Goal: Communication & Community: Answer question/provide support

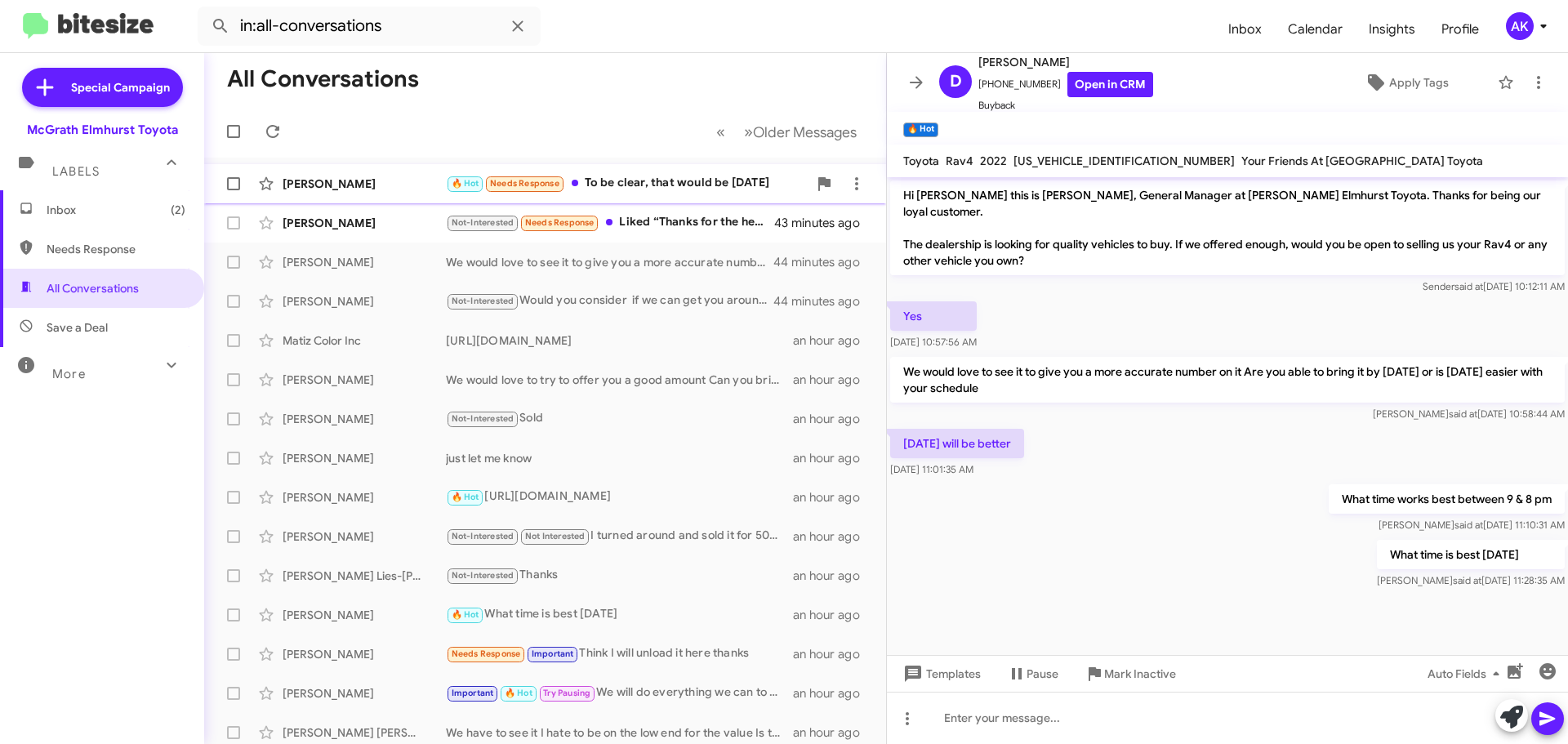
click at [696, 195] on div "[PERSON_NAME] 🔥 Hot Needs Response To be clear, that would be [DATE]" at bounding box center [544, 184] width 656 height 32
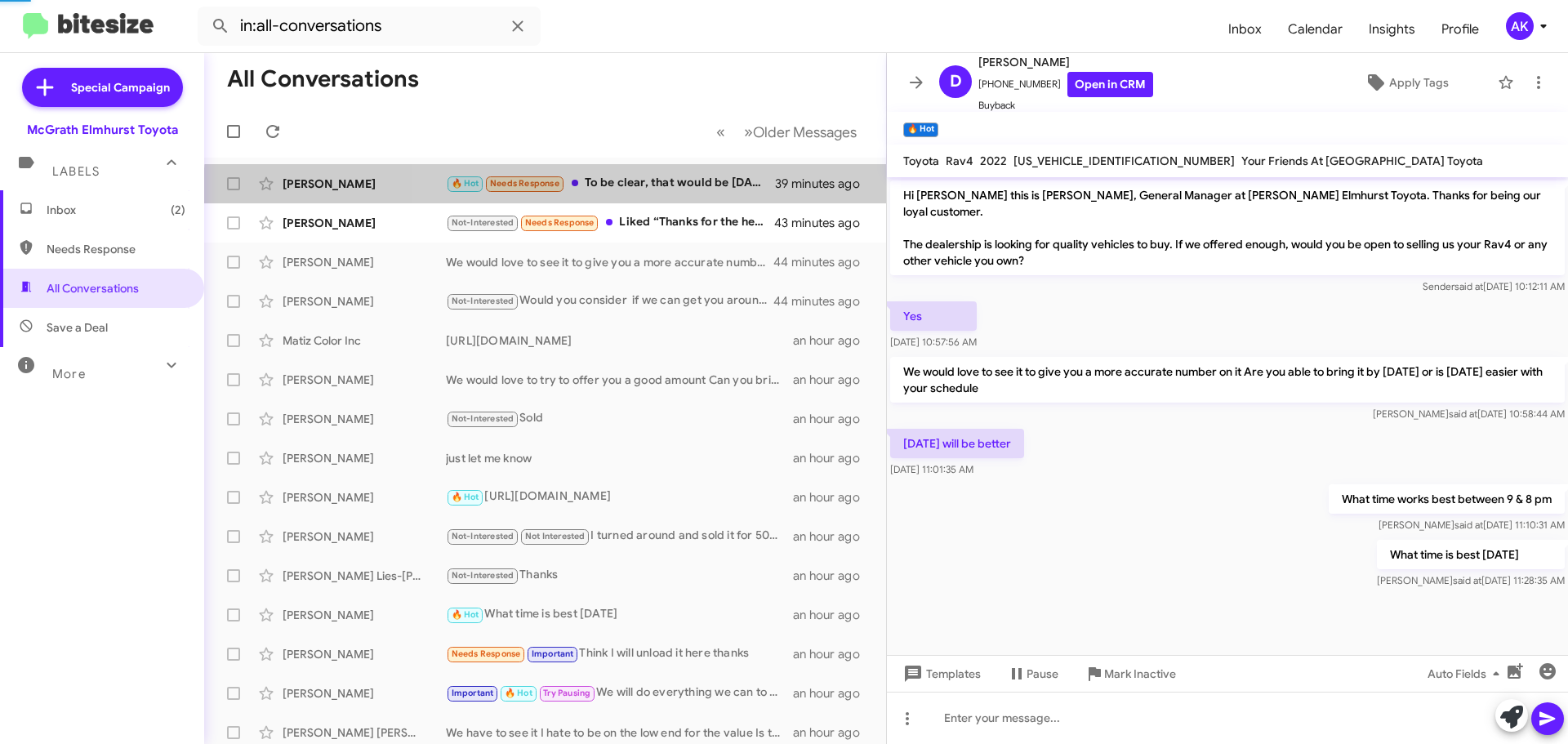
scroll to position [173, 0]
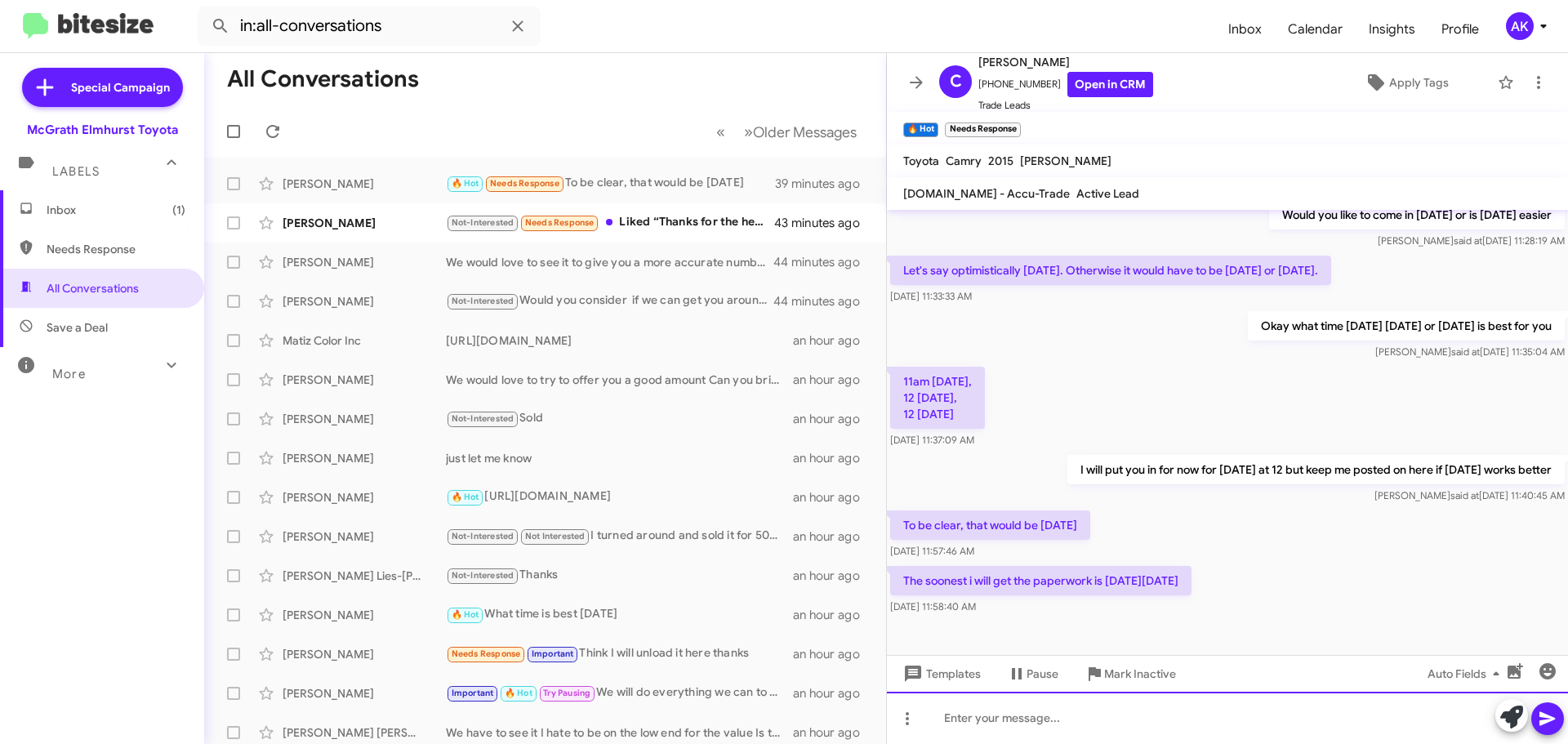
click at [961, 715] on div at bounding box center [1227, 717] width 681 height 52
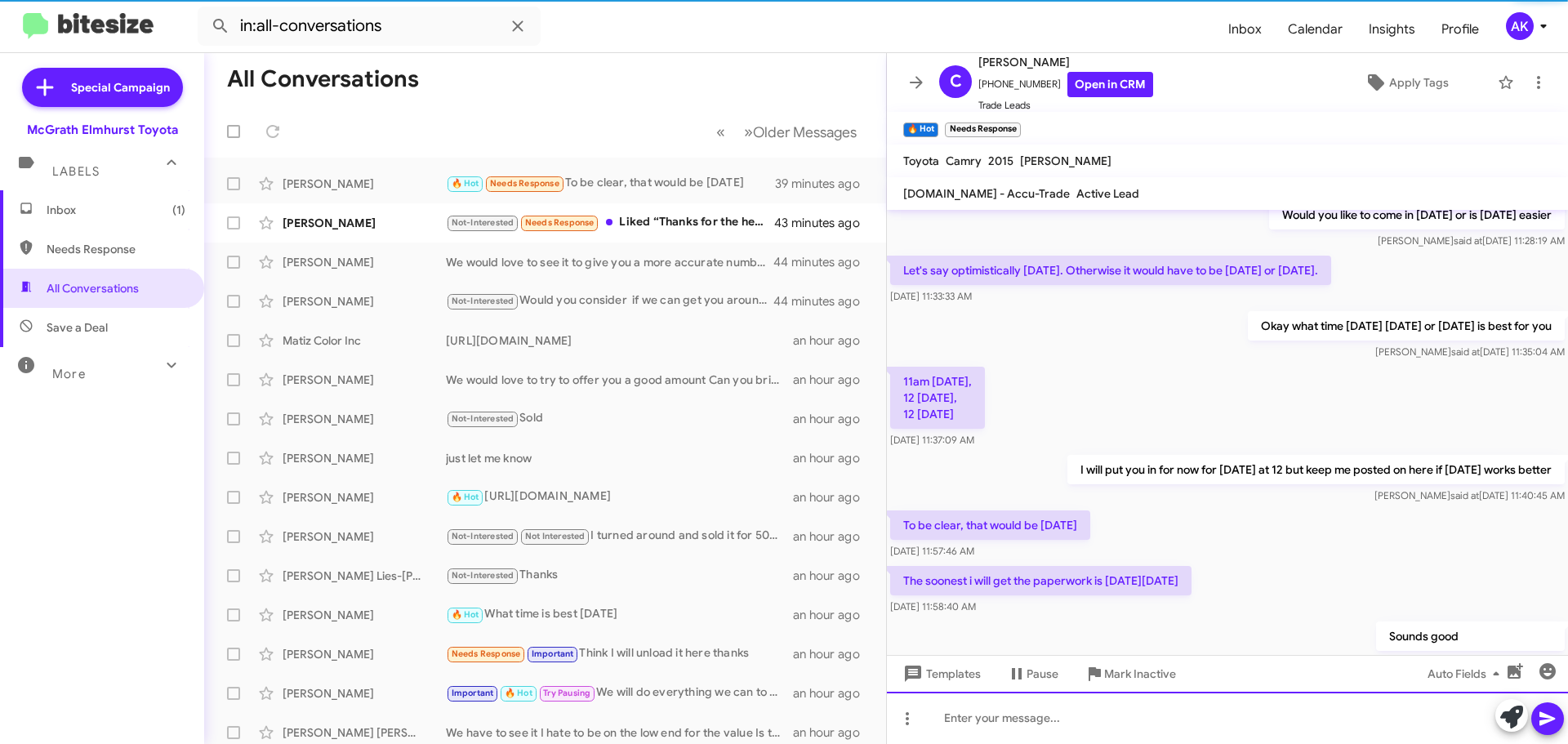
scroll to position [0, 0]
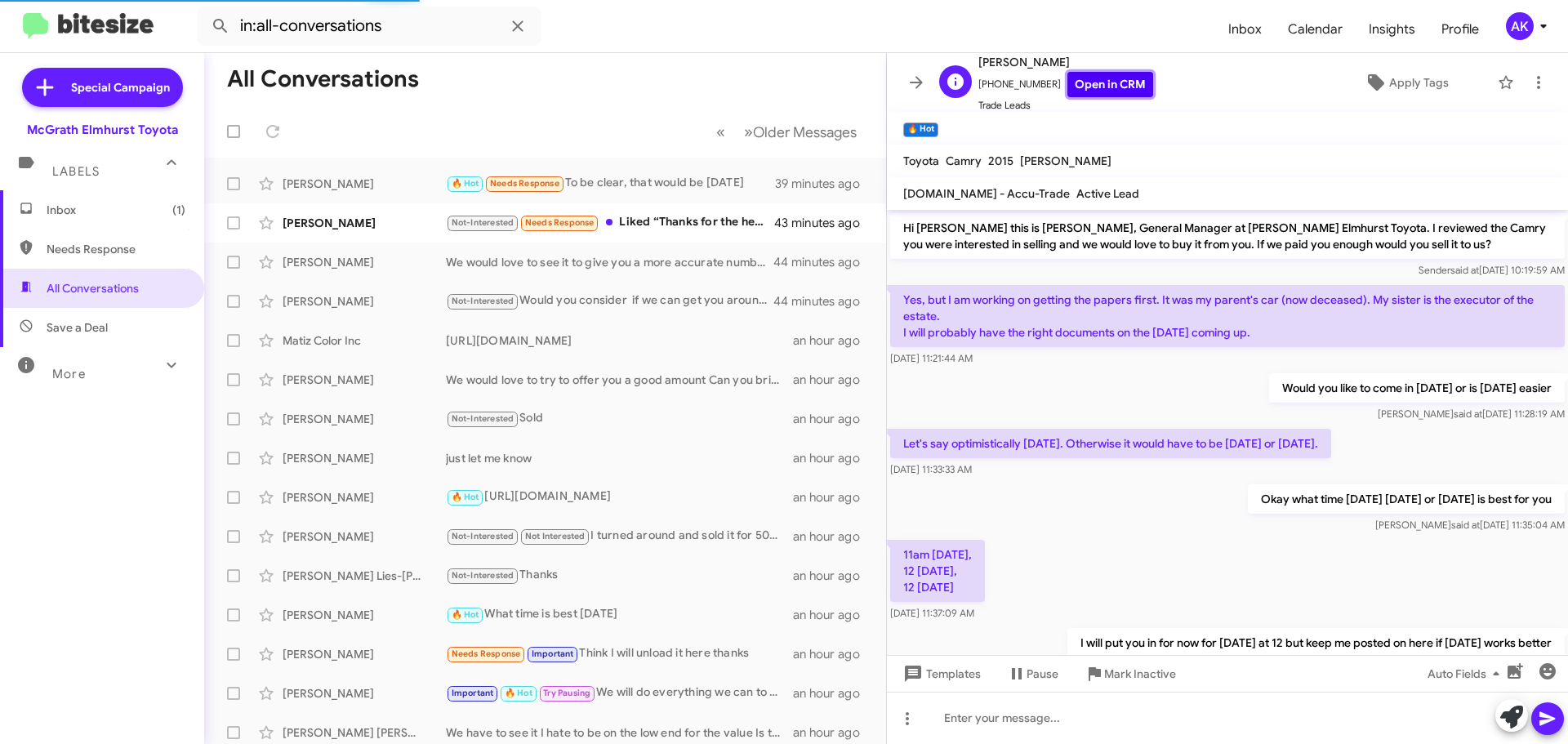
click at [1107, 85] on link "Open in CRM" at bounding box center [1110, 85] width 86 height 26
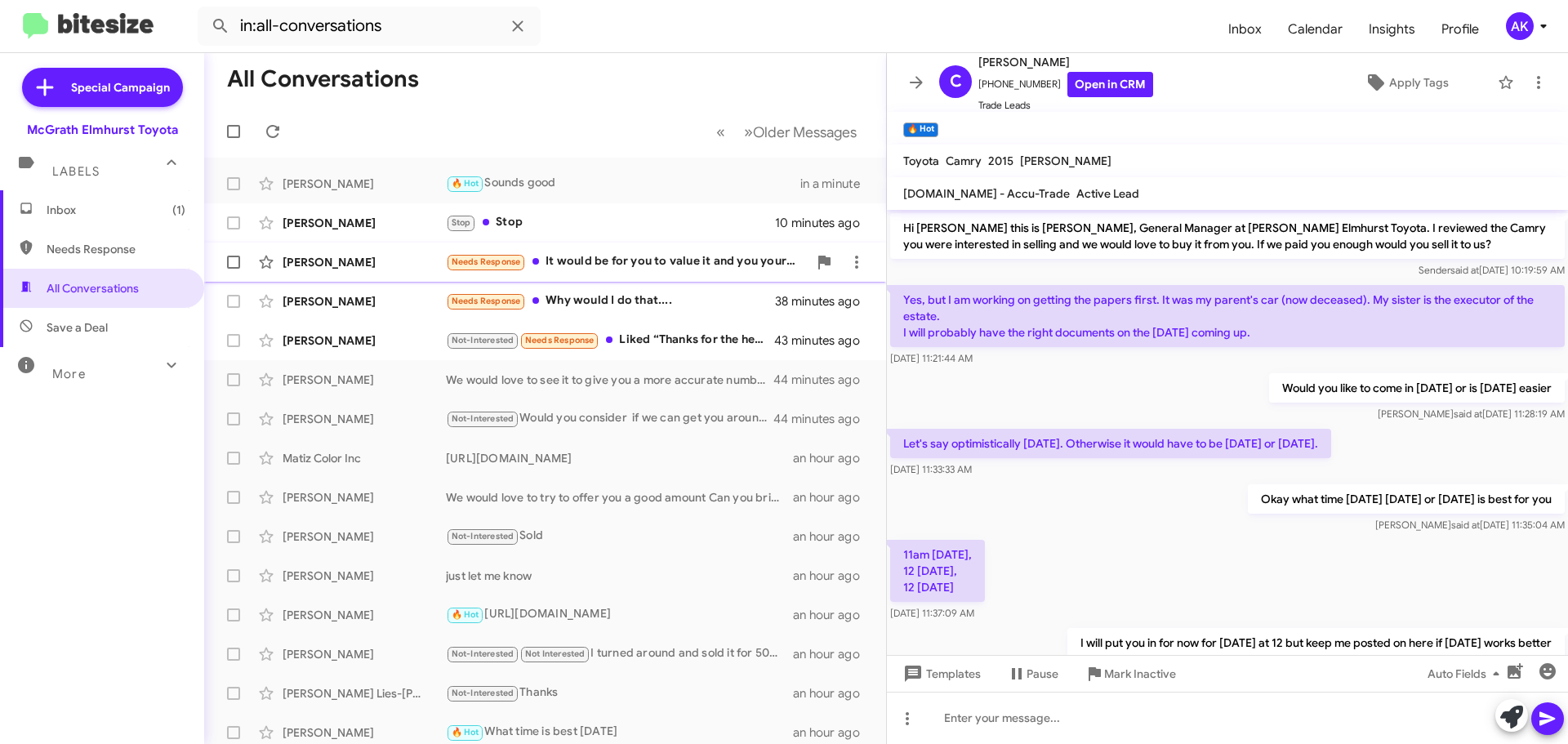
click at [630, 258] on div "Needs Response It would be for you to value it and you yourselves buy it for me…" at bounding box center [627, 262] width 362 height 19
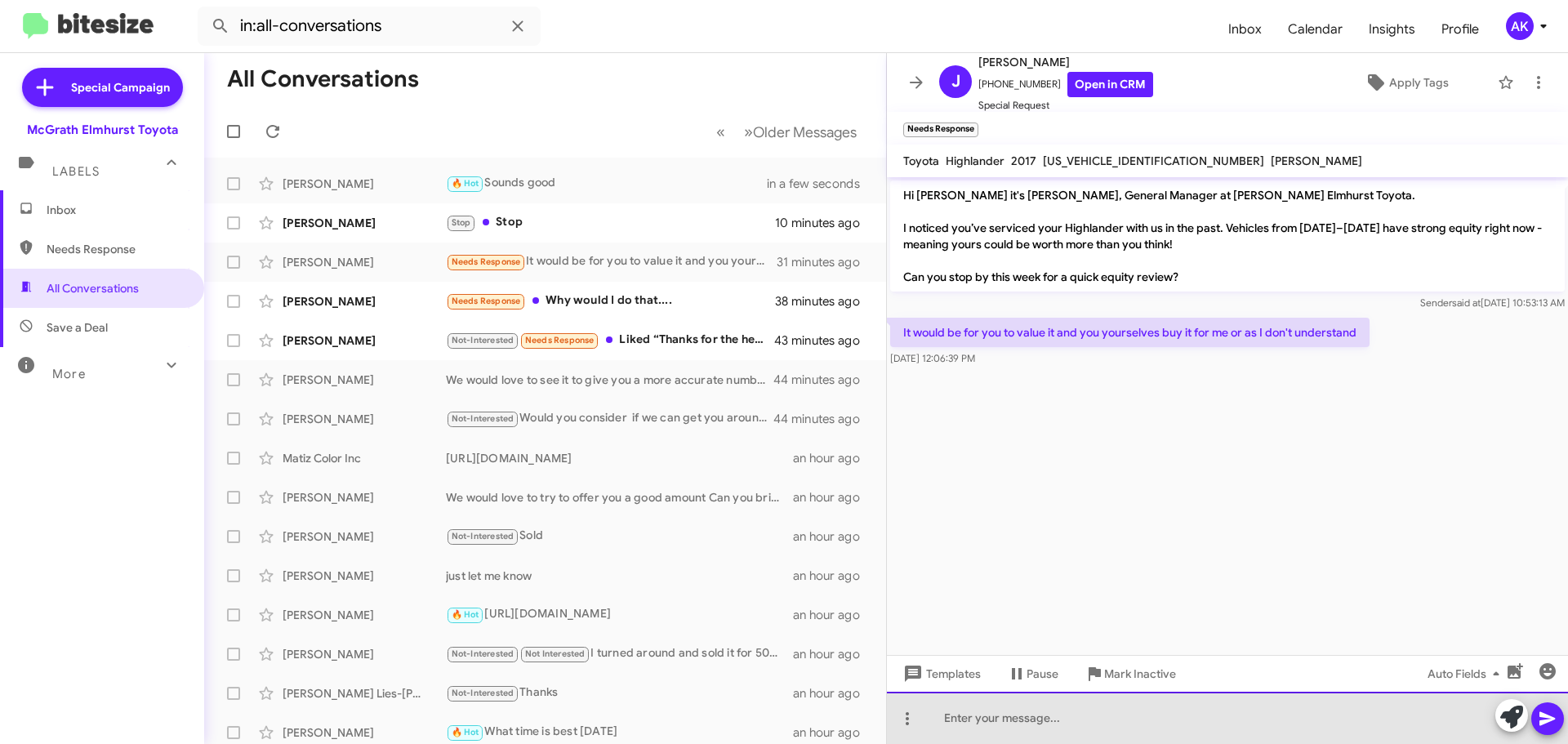
click at [1043, 721] on div at bounding box center [1227, 717] width 681 height 52
click at [1029, 702] on div at bounding box center [1227, 717] width 681 height 52
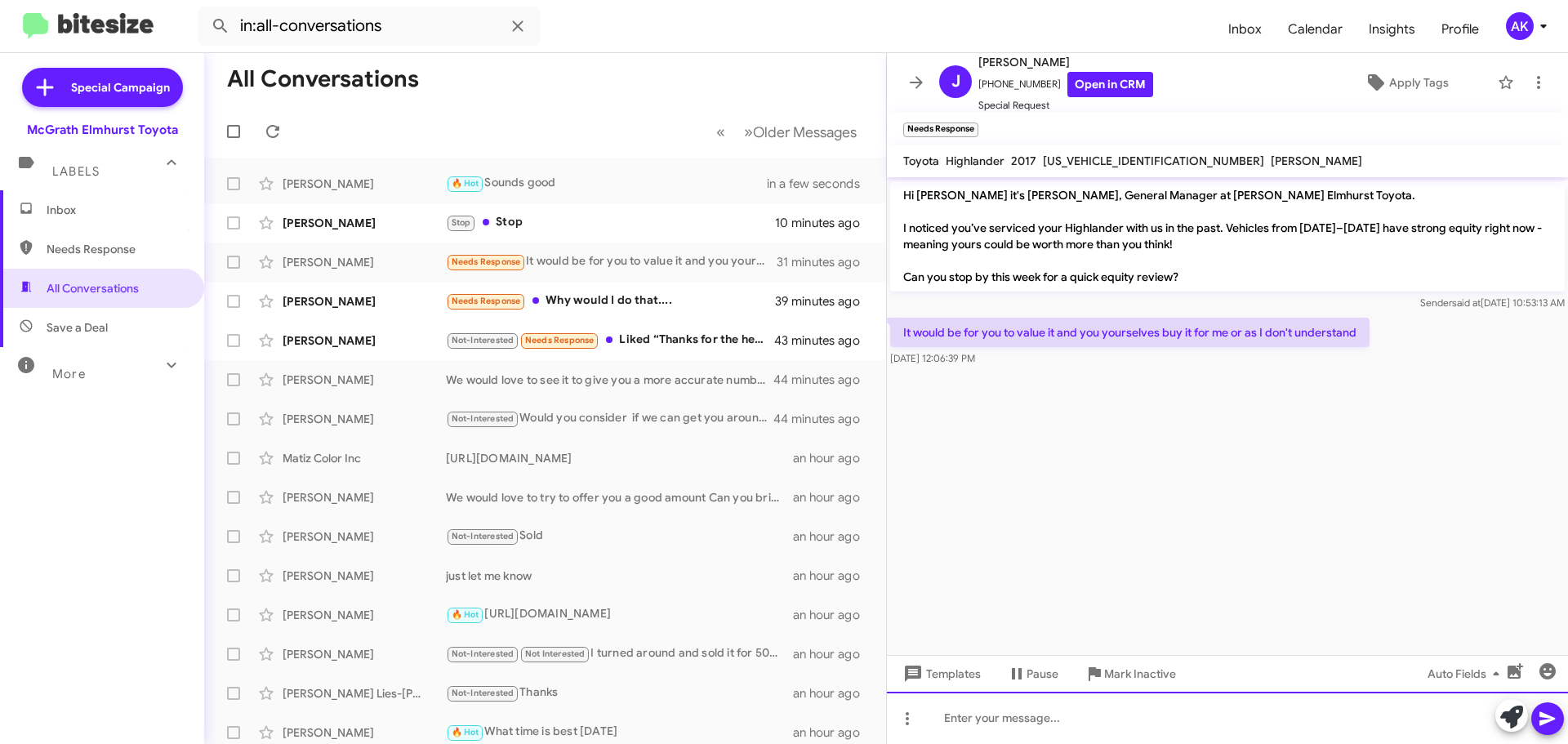
click at [1029, 695] on div at bounding box center [1227, 717] width 681 height 52
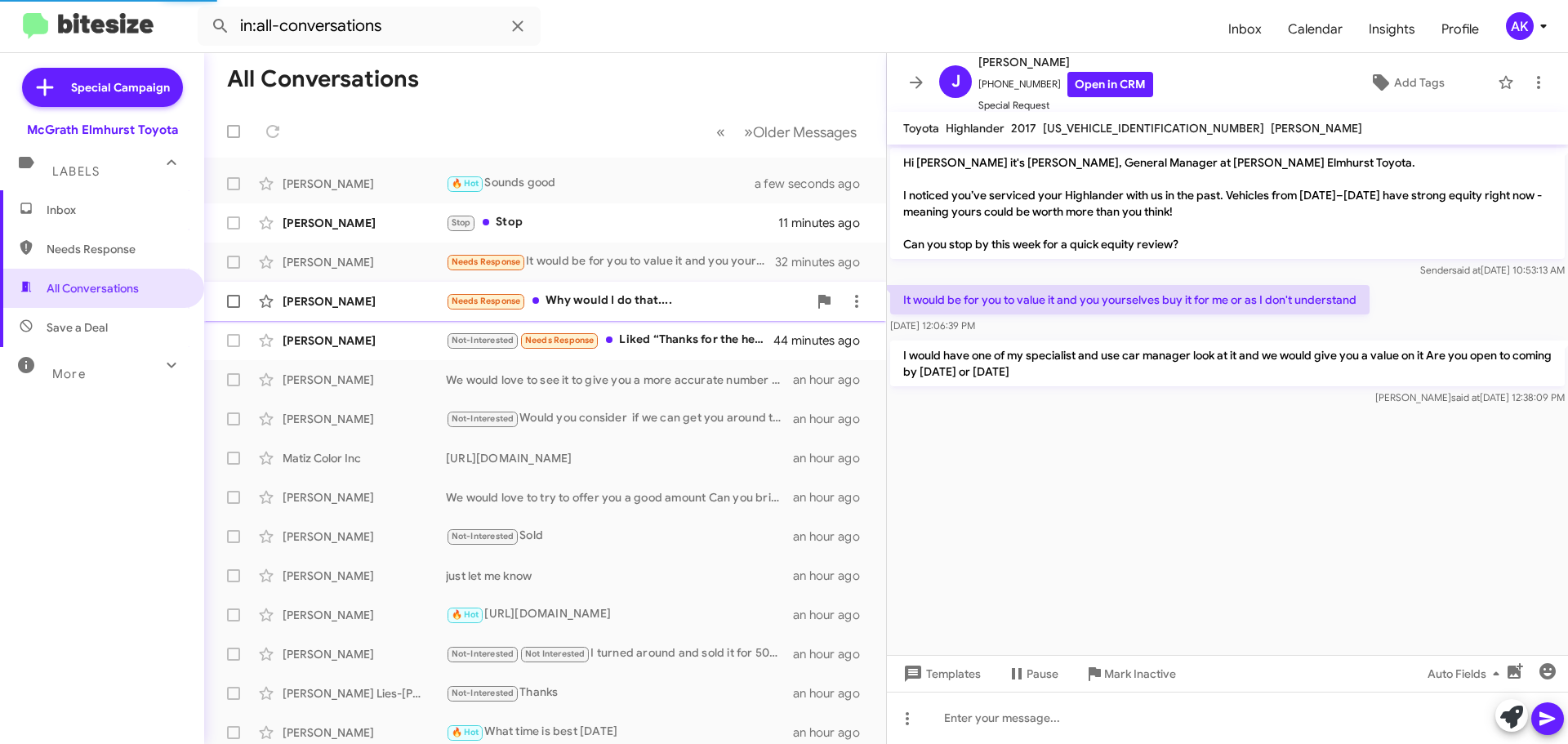
click at [557, 293] on div "Needs Response Why would I do that...." at bounding box center [627, 301] width 362 height 19
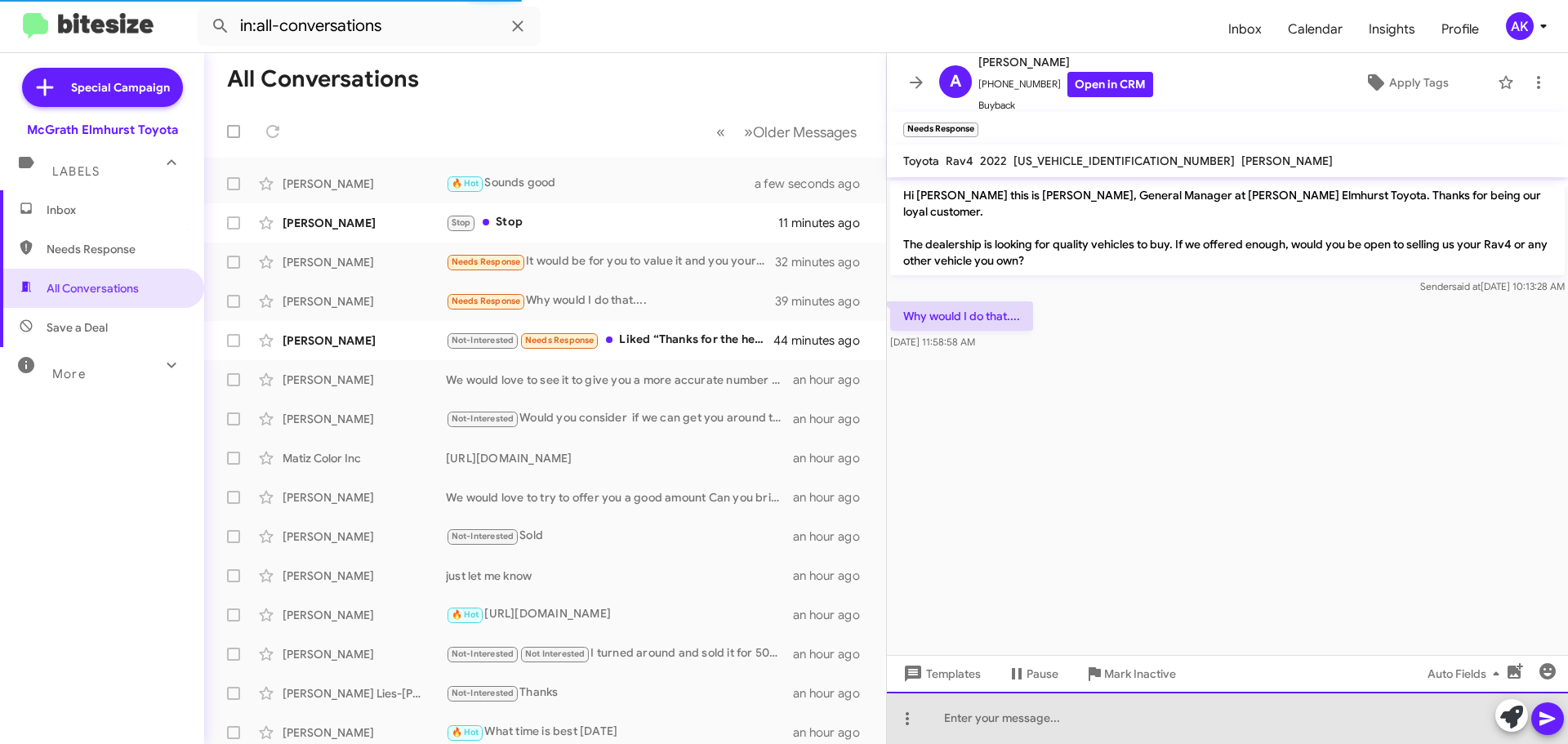
click at [1109, 722] on div at bounding box center [1227, 717] width 681 height 52
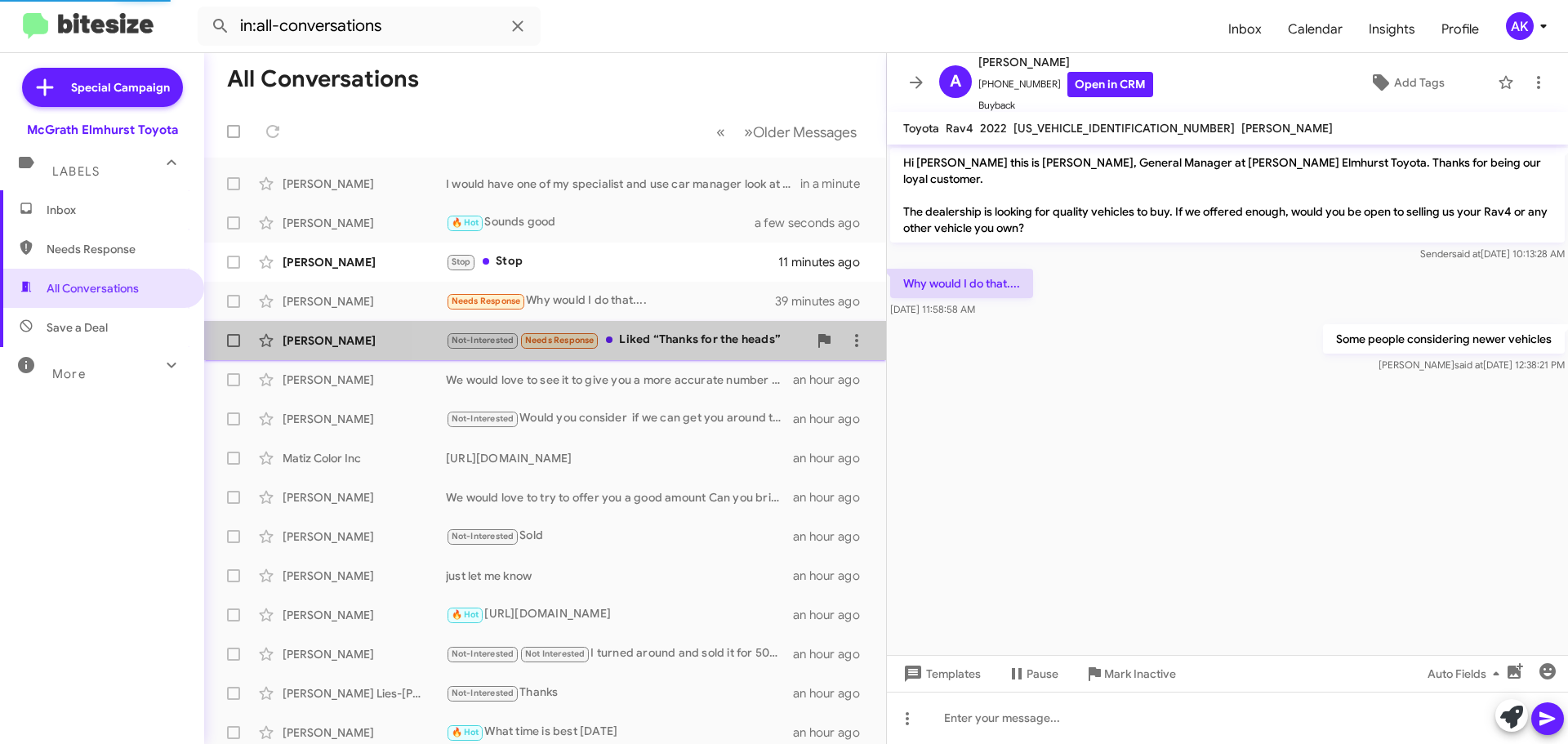
click at [707, 339] on div "Not-Interested Needs Response Liked “Thanks for the heads”" at bounding box center [627, 341] width 362 height 19
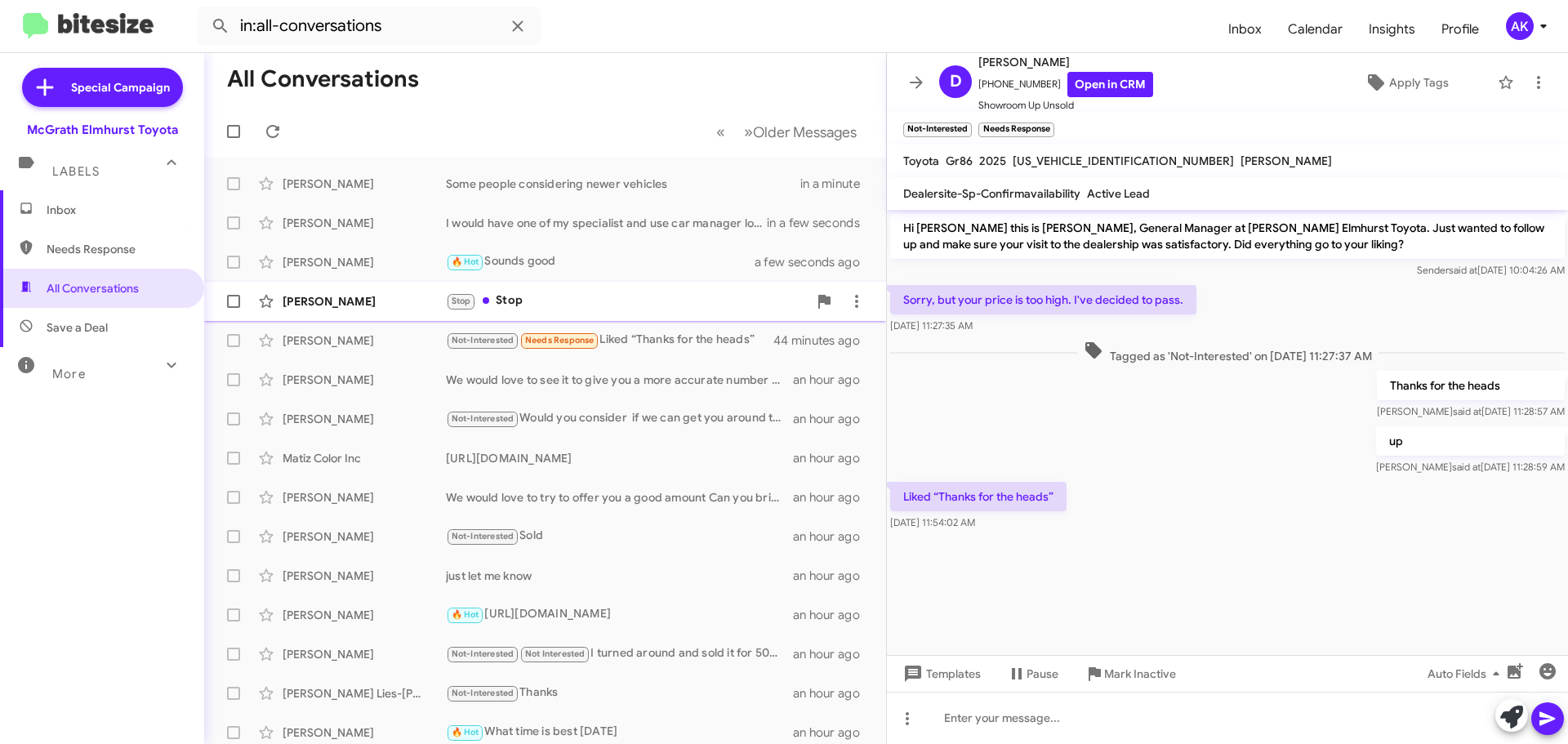
click at [528, 305] on div "Stop Stop" at bounding box center [627, 301] width 362 height 19
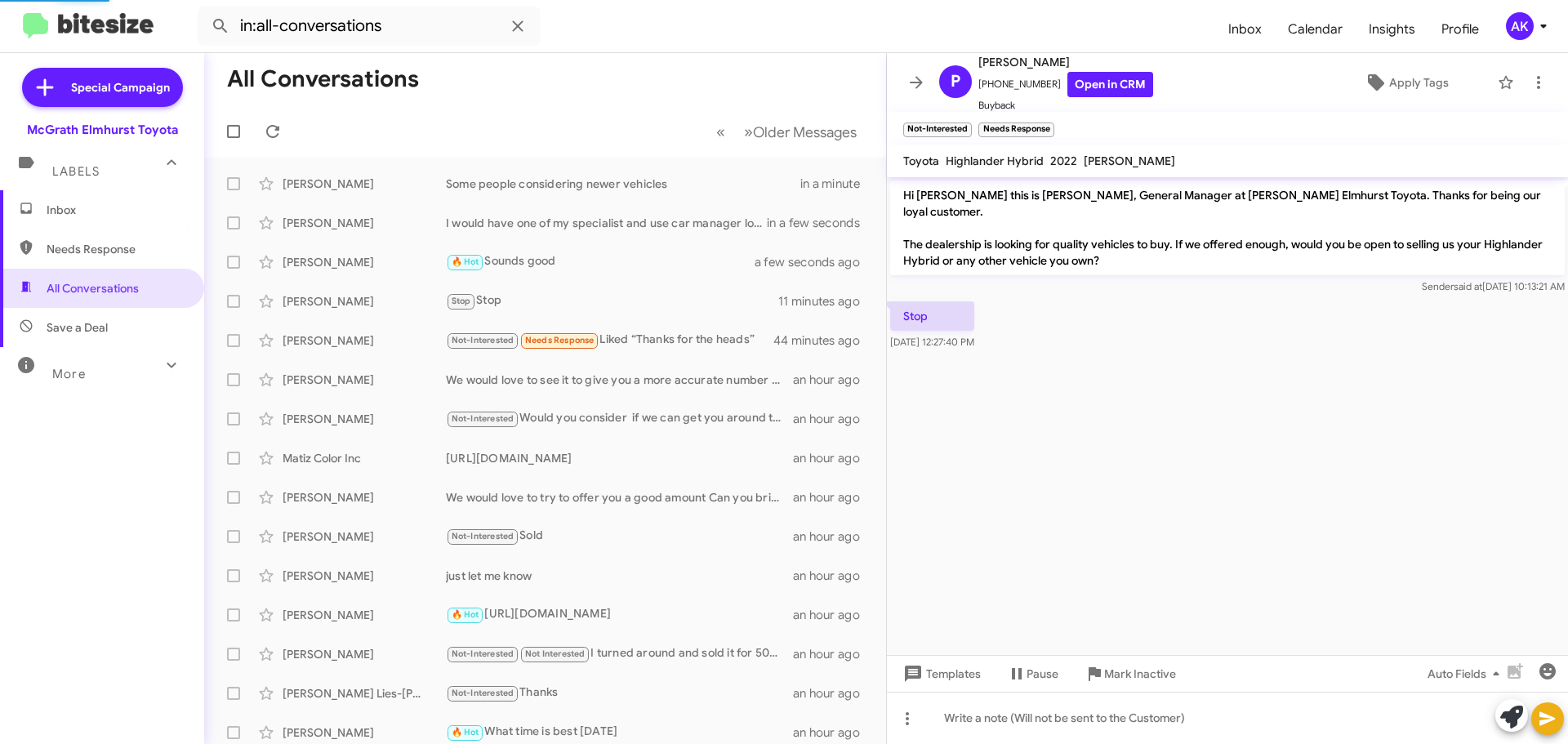
click at [67, 242] on span "Needs Response" at bounding box center [116, 248] width 139 height 16
type input "in:needs-response"
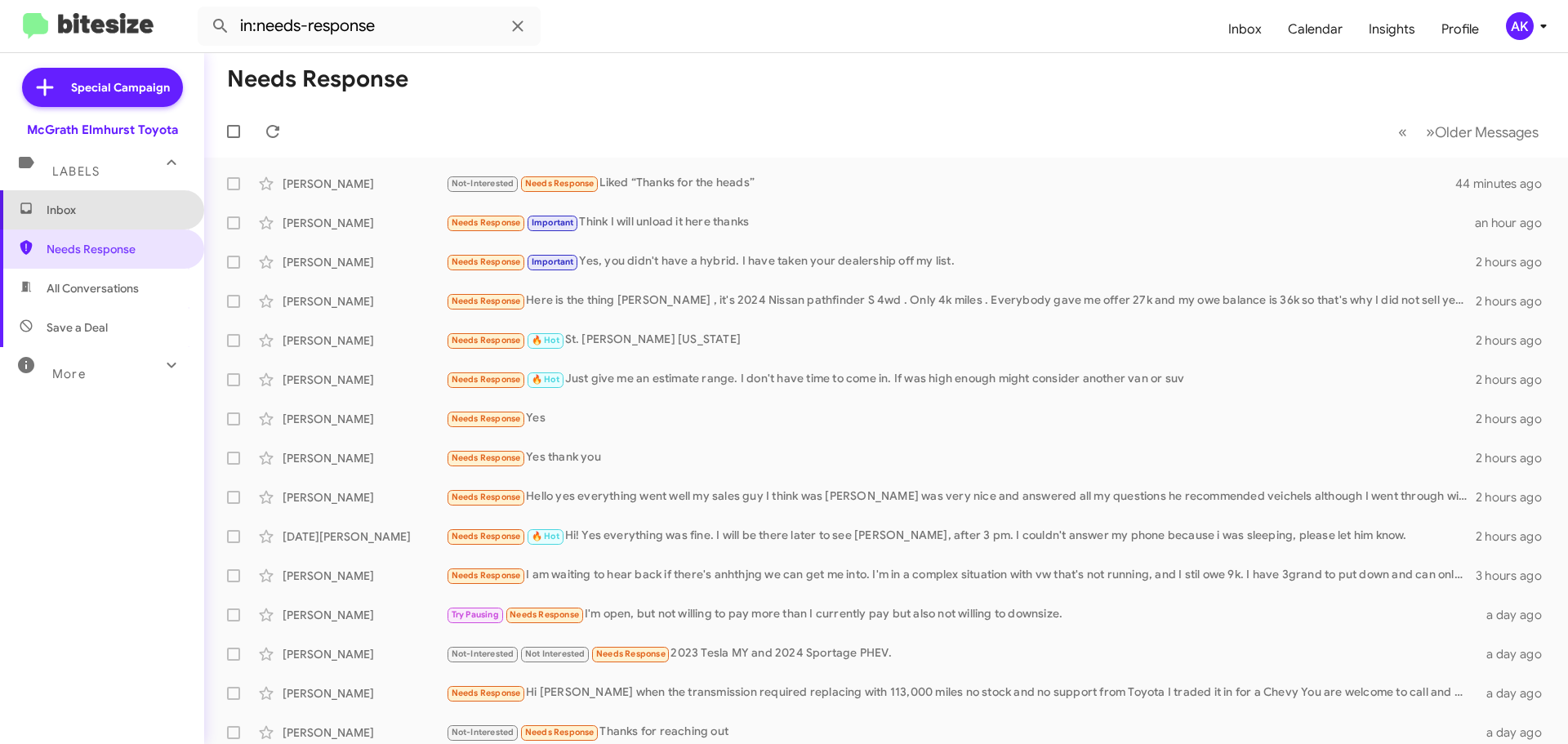
drag, startPoint x: 107, startPoint y: 216, endPoint x: 169, endPoint y: 212, distance: 62.1
click at [107, 215] on span "Inbox" at bounding box center [116, 209] width 139 height 16
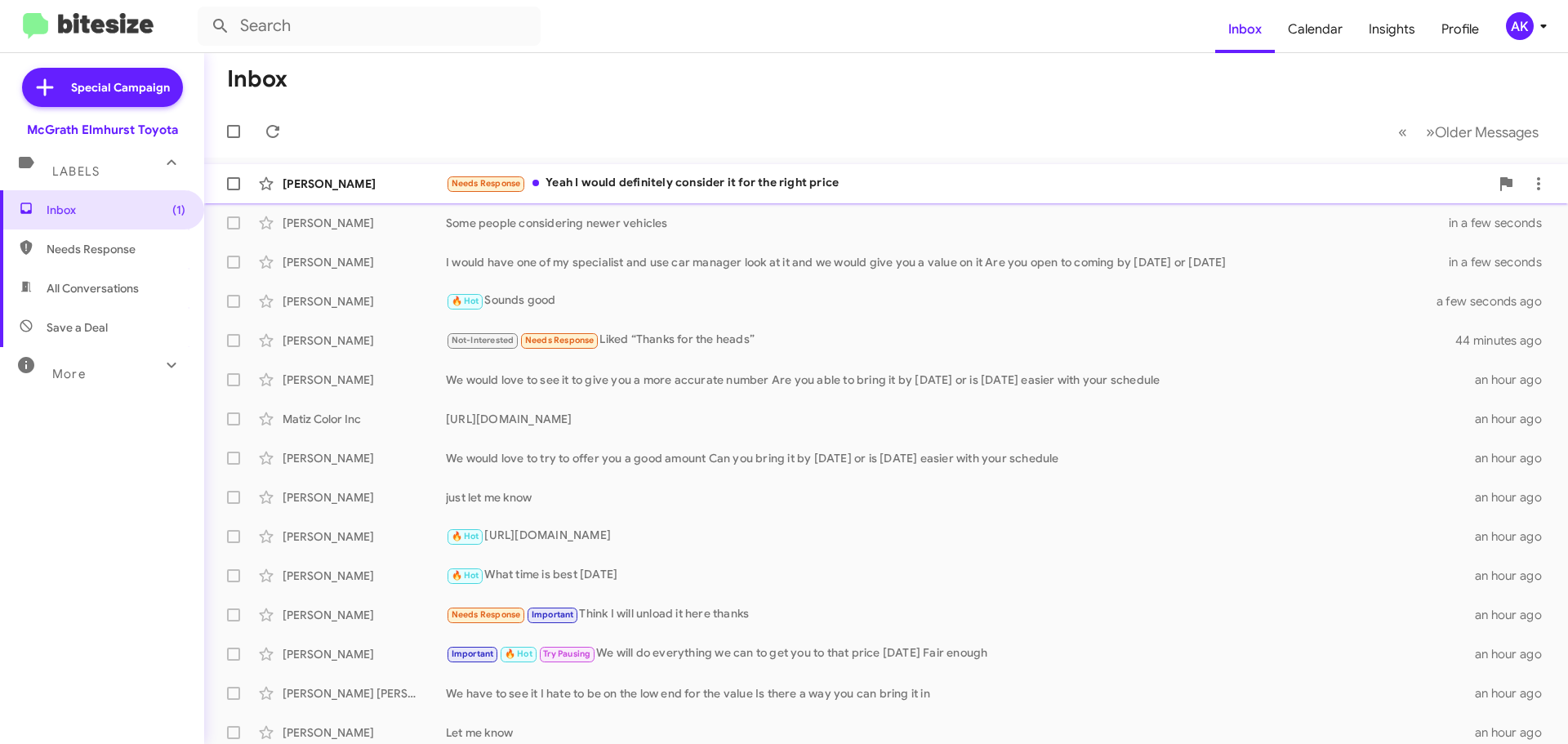
click at [620, 190] on div "Needs Response Yeah I would definitely consider it for the right price" at bounding box center [968, 184] width 1044 height 19
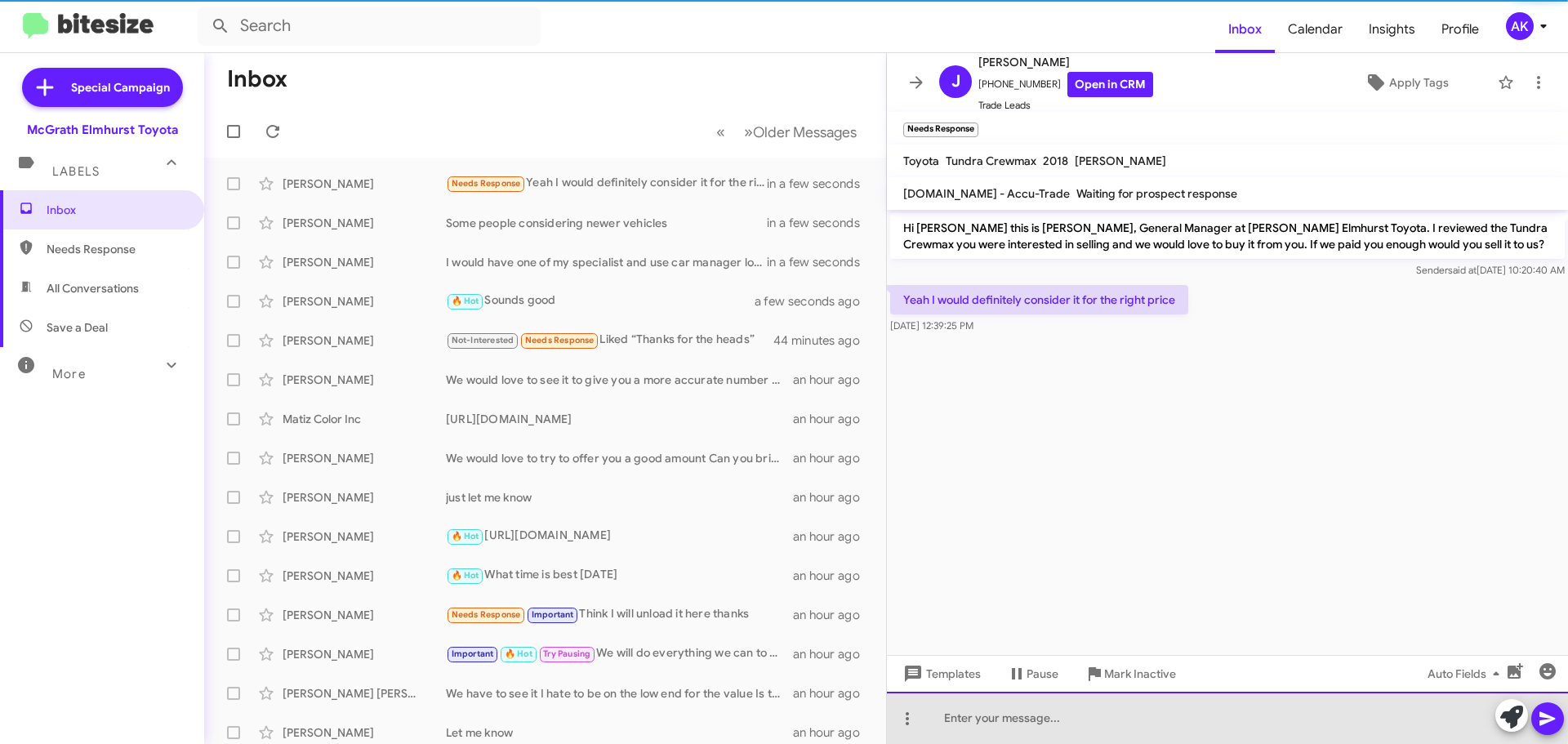
click at [1006, 699] on div at bounding box center [1227, 717] width 681 height 52
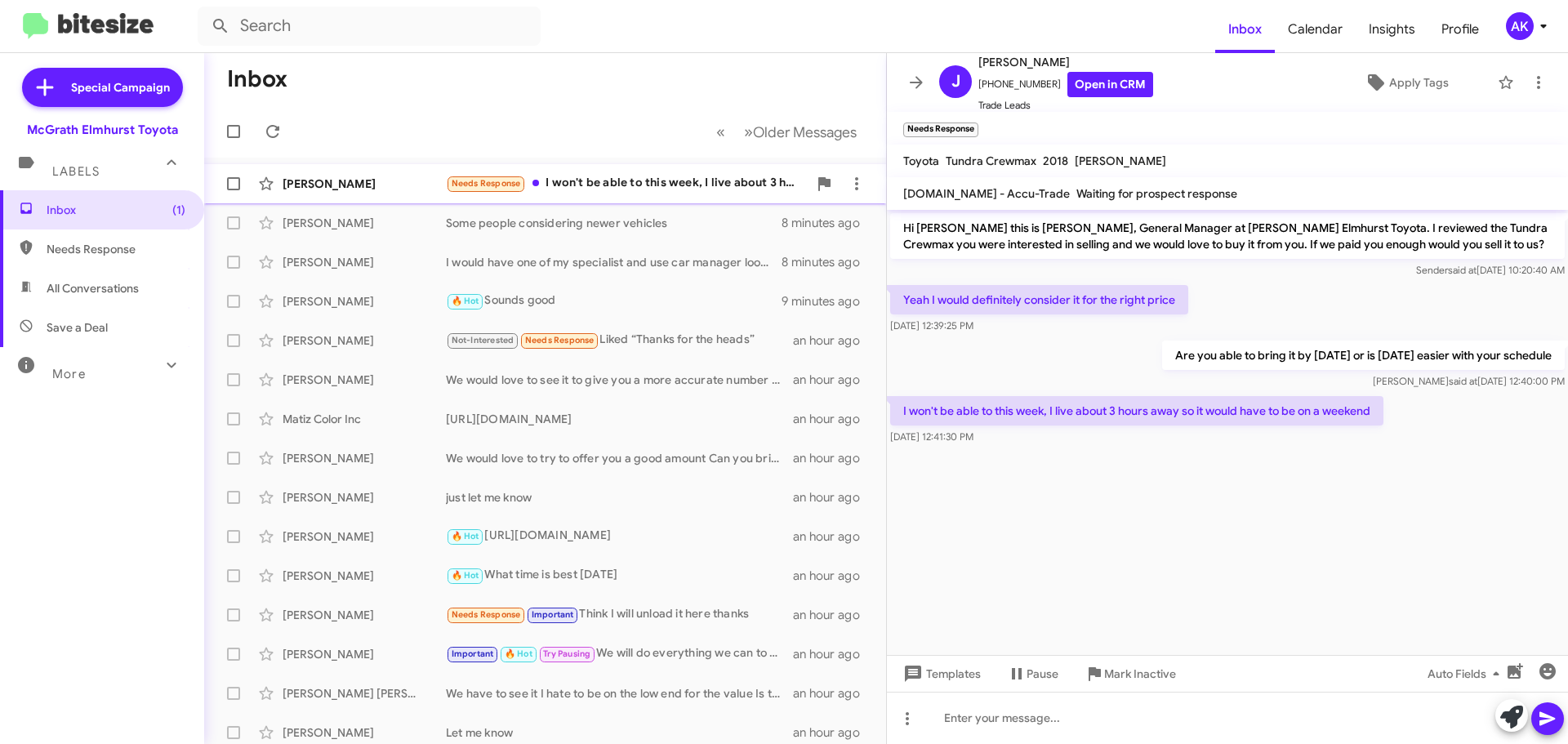
click at [595, 182] on div "Needs Response I won't be able to this week, I live about 3 hours away so it wo…" at bounding box center [627, 184] width 362 height 19
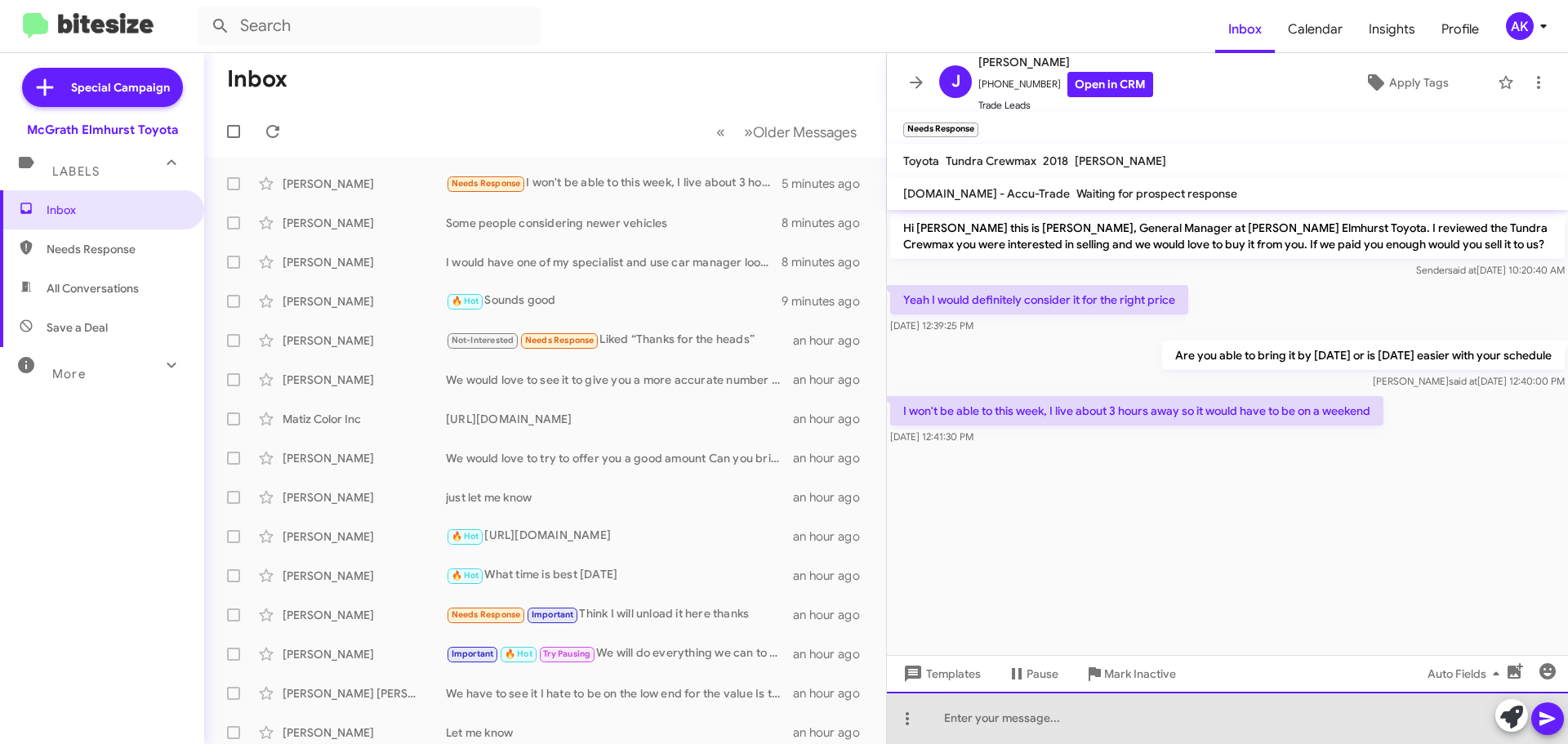
click at [1154, 727] on div at bounding box center [1227, 717] width 681 height 52
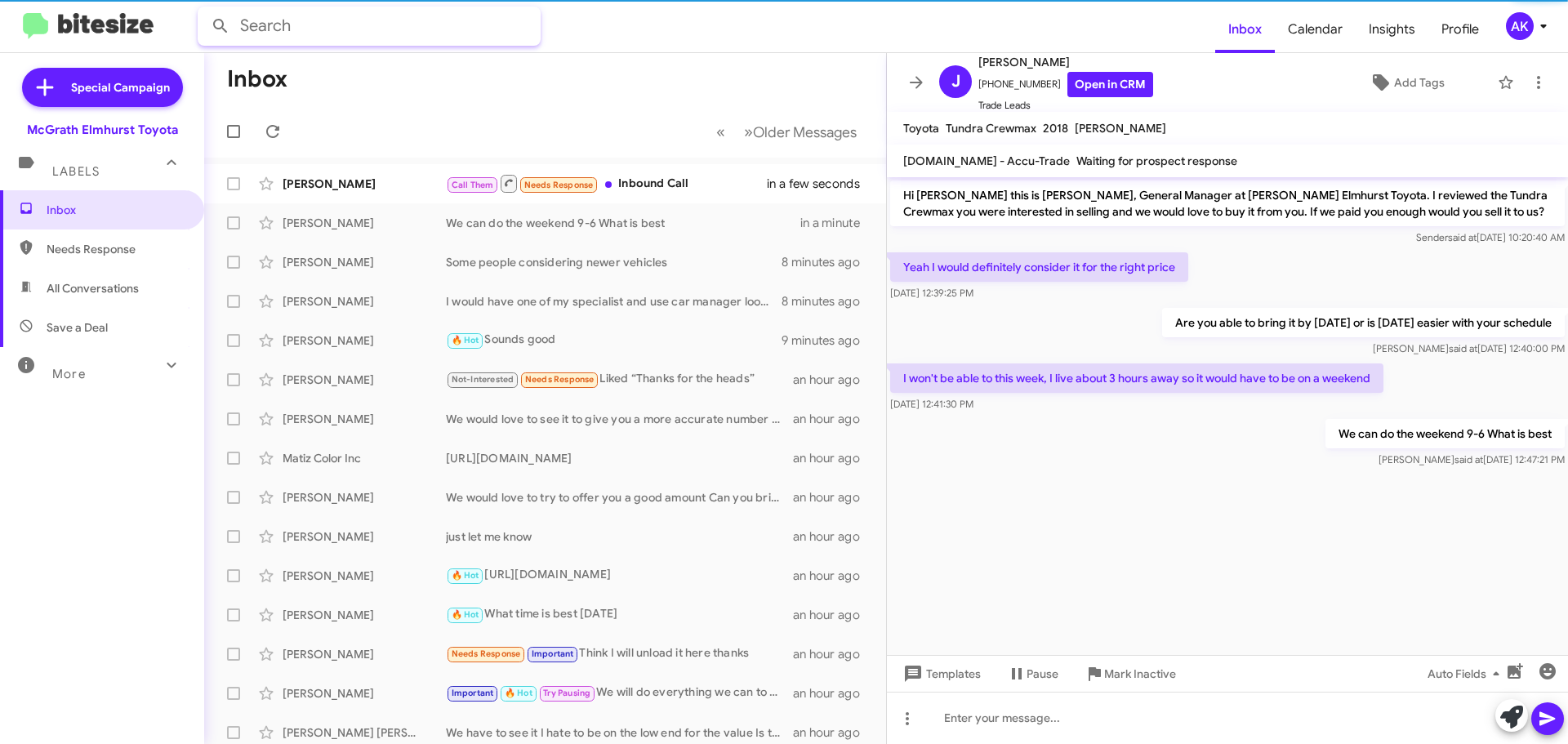
click at [290, 37] on input "text" at bounding box center [369, 26] width 343 height 39
type input "mark"
click at [205, 10] on button at bounding box center [221, 26] width 32 height 32
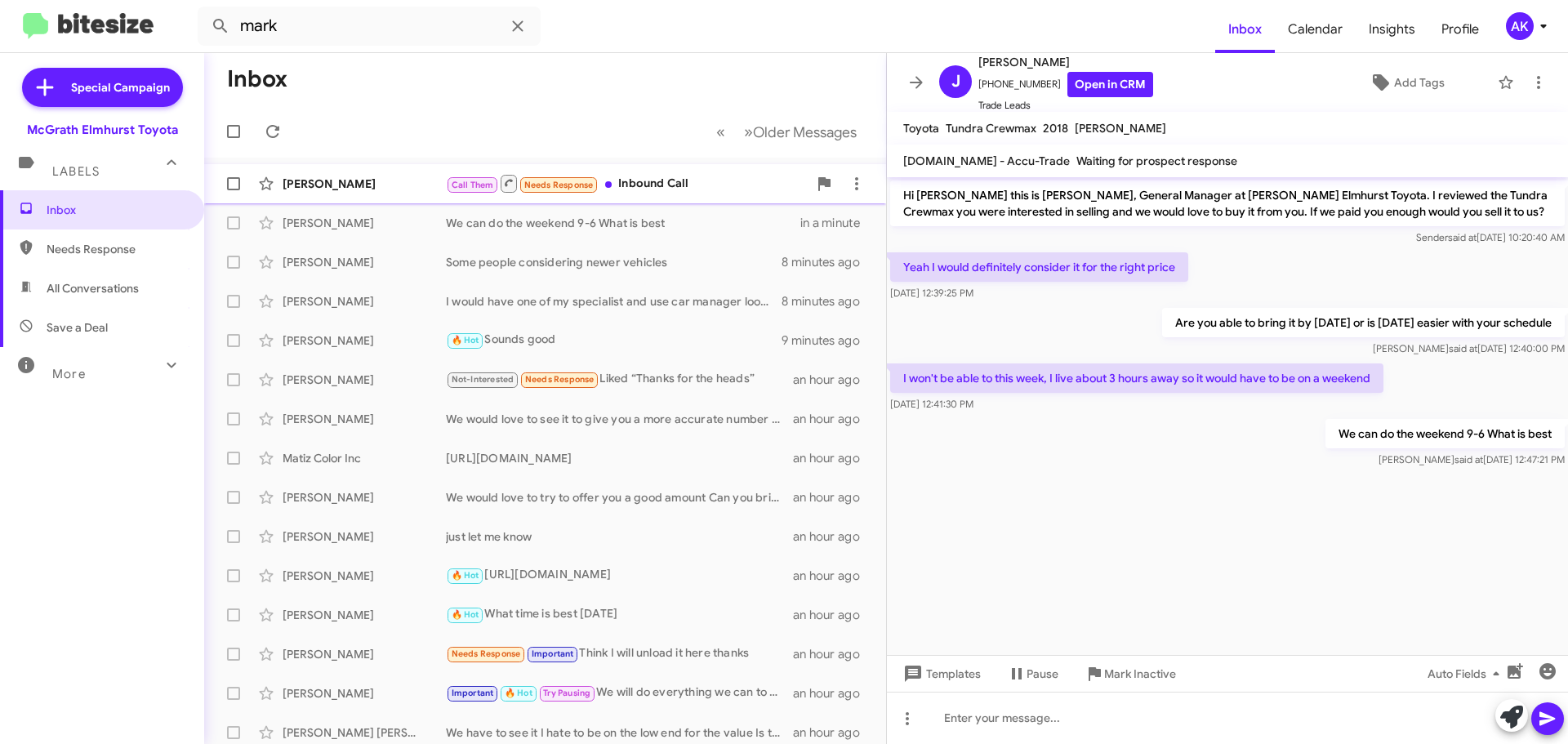
click at [665, 177] on div "Call Them Needs Response Inbound Call" at bounding box center [627, 183] width 362 height 20
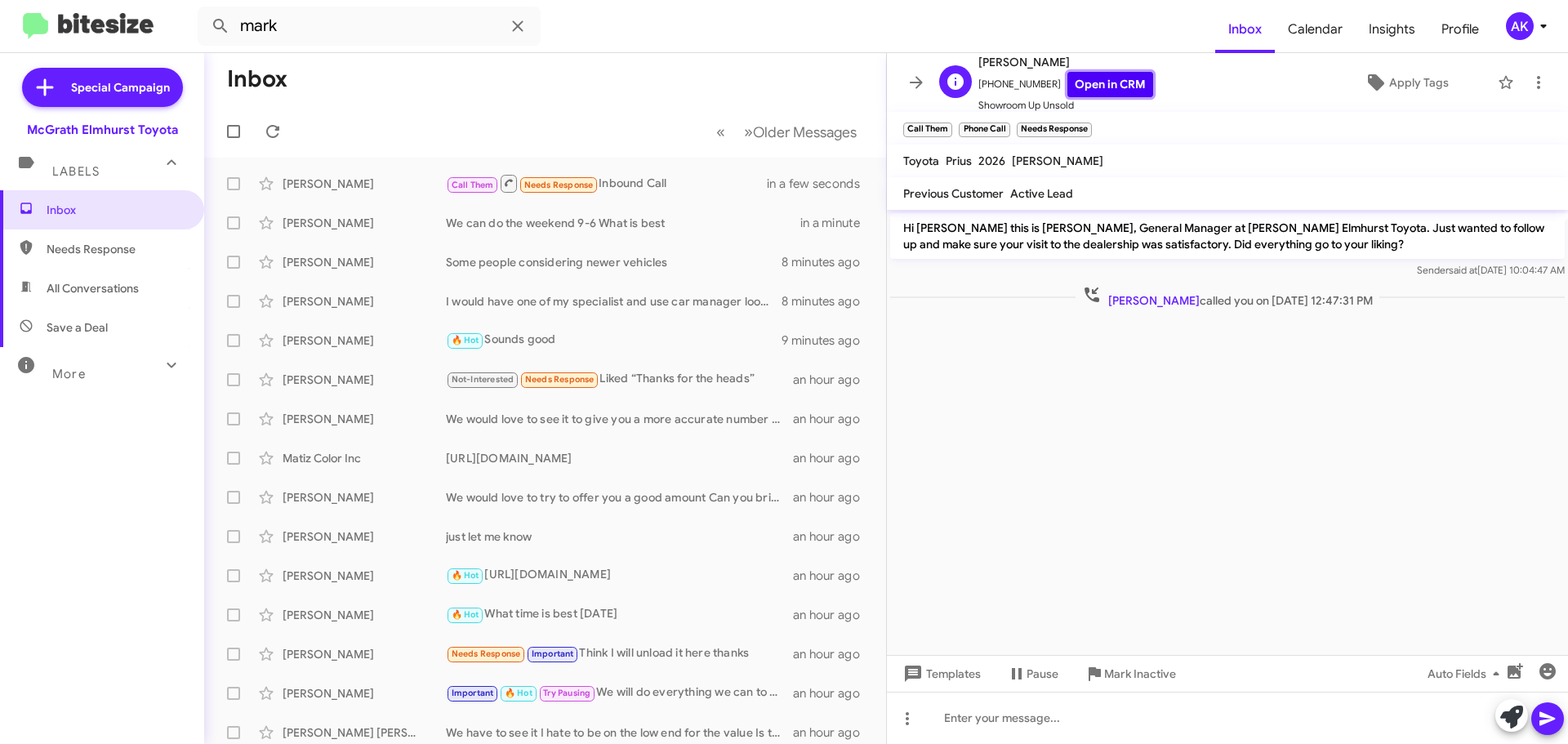
click at [1091, 89] on link "Open in CRM" at bounding box center [1110, 85] width 86 height 26
click at [113, 219] on span "Inbox" at bounding box center [102, 209] width 205 height 39
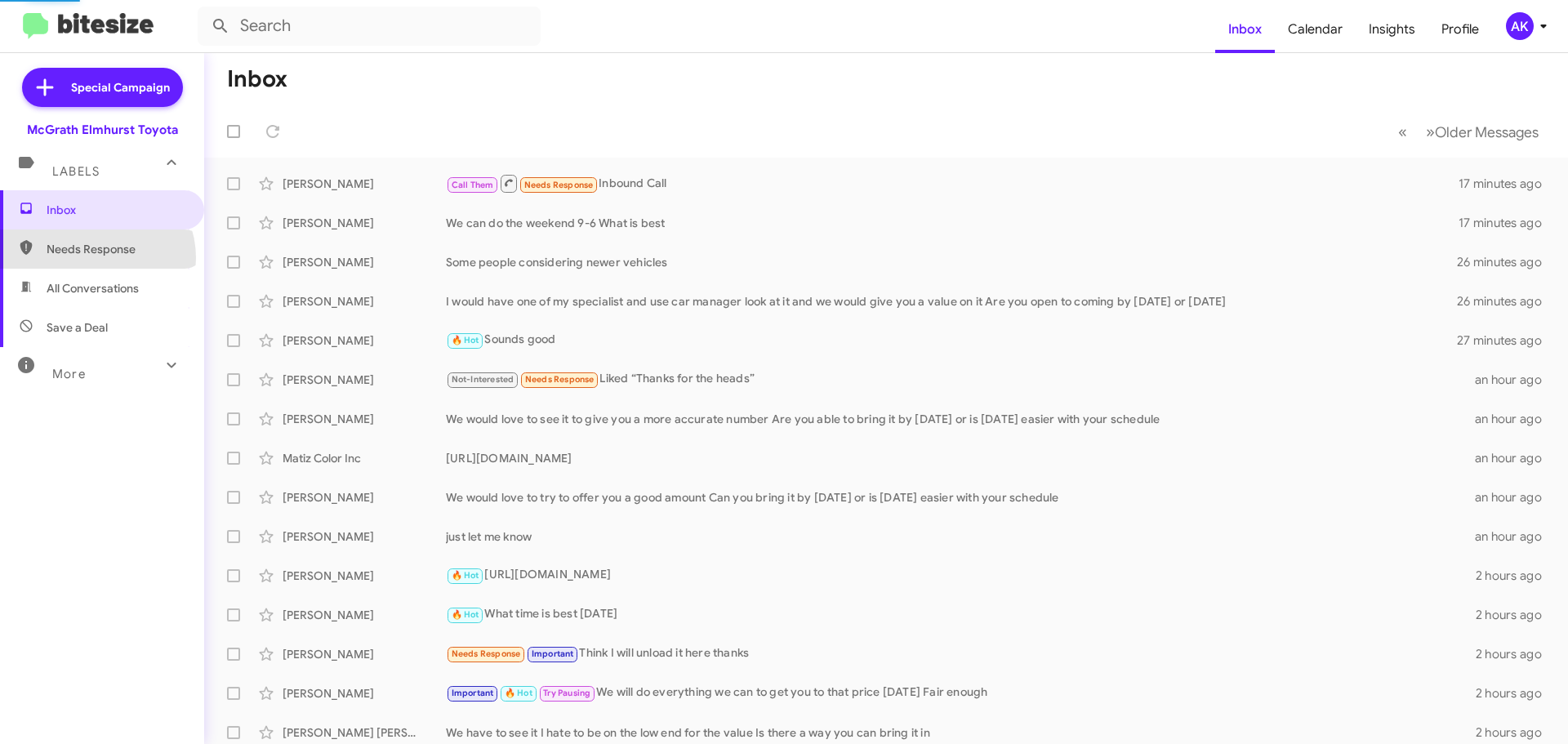
click at [94, 258] on span "Needs Response" at bounding box center [102, 248] width 205 height 39
type input "in:needs-response"
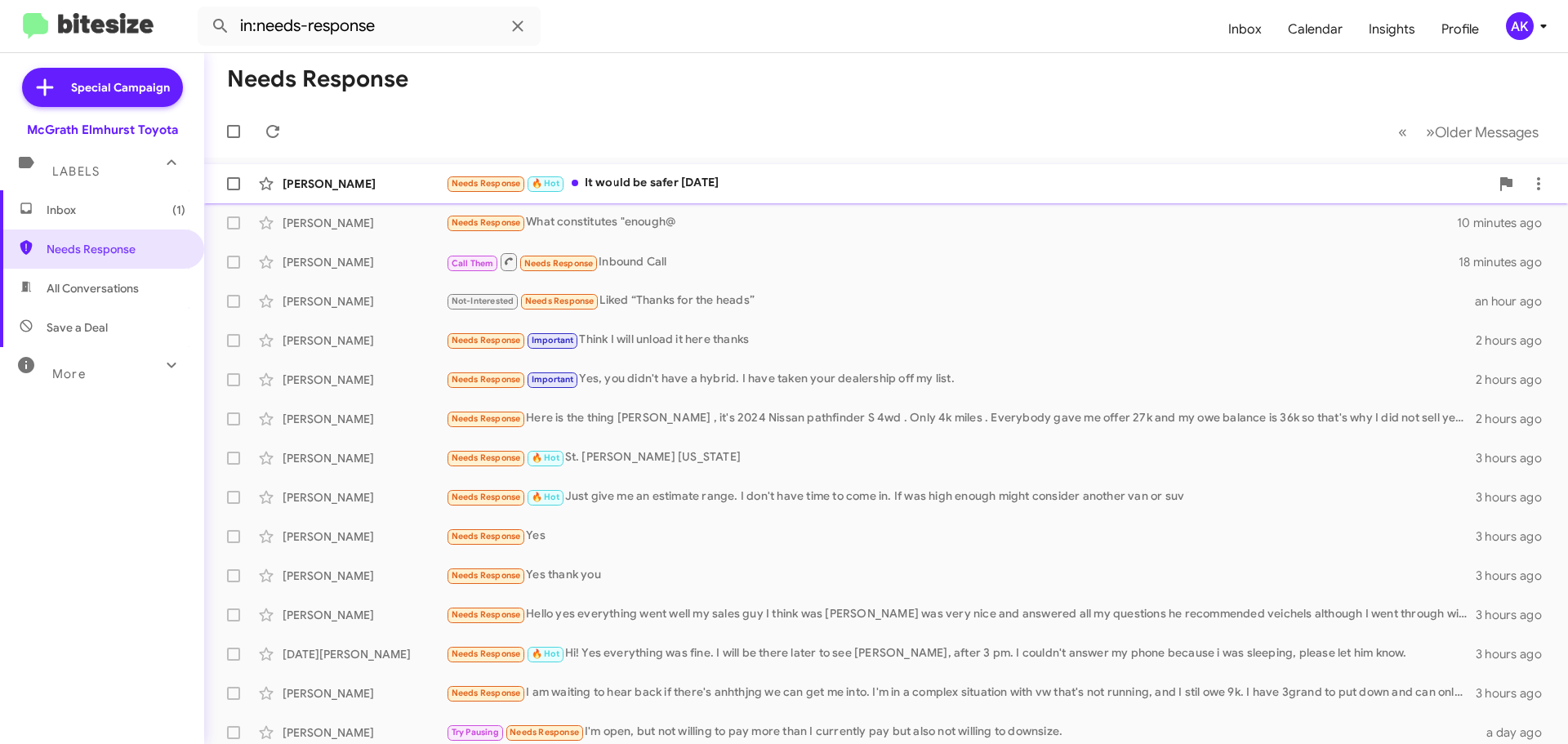
click at [734, 180] on div "Needs Response 🔥 Hot It would be safer [DATE]" at bounding box center [968, 184] width 1044 height 19
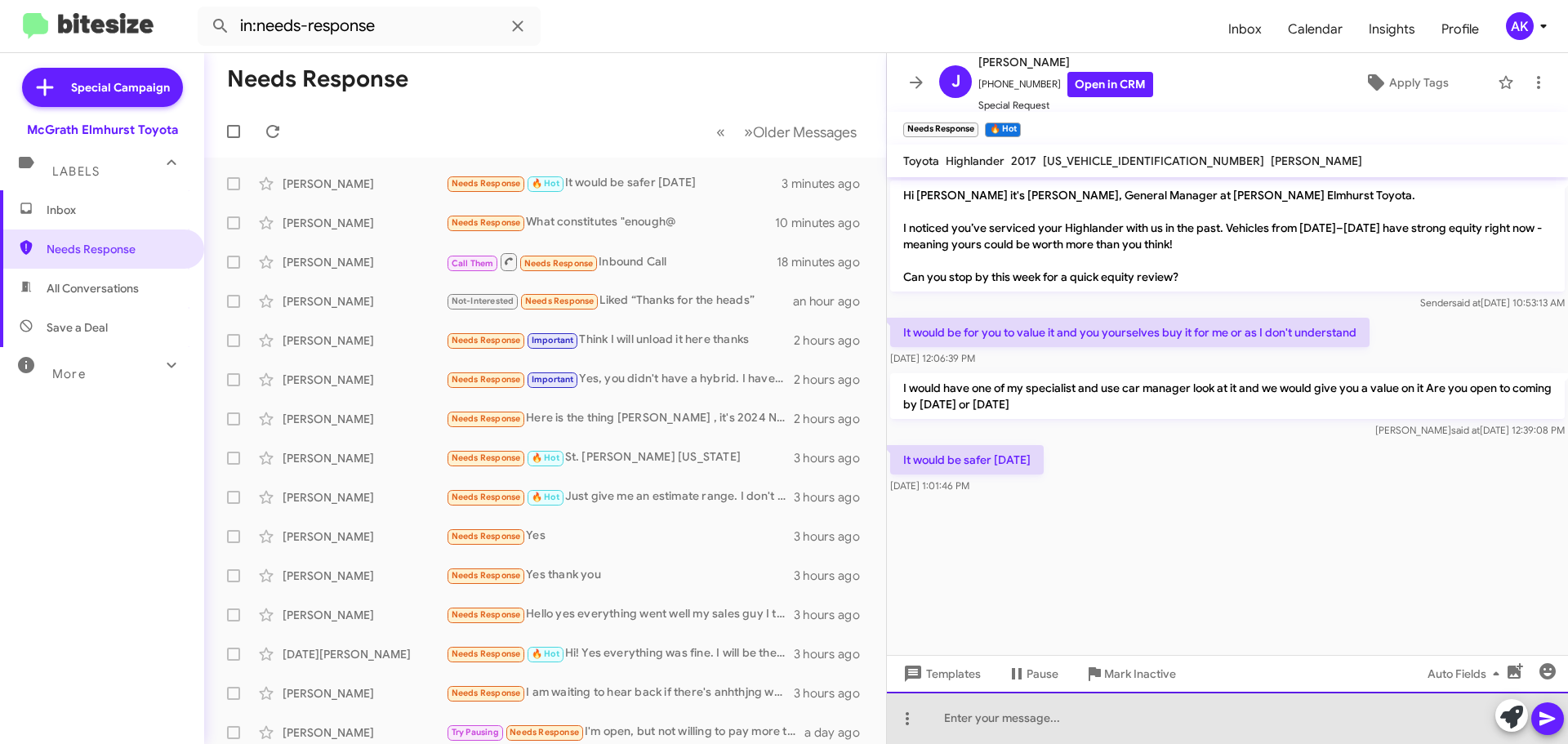
click at [990, 720] on div at bounding box center [1227, 717] width 681 height 52
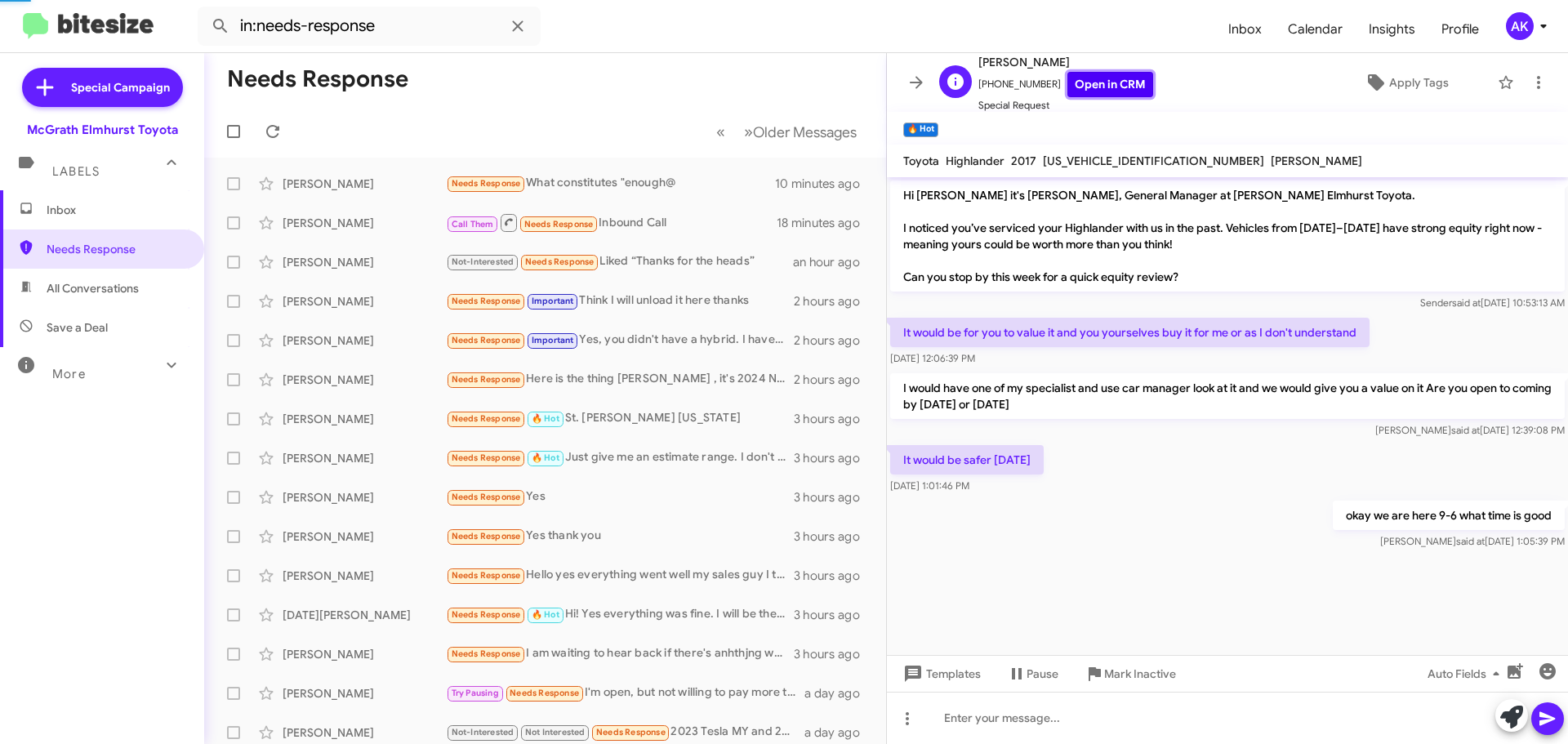
click at [1078, 95] on link "Open in CRM" at bounding box center [1110, 85] width 86 height 26
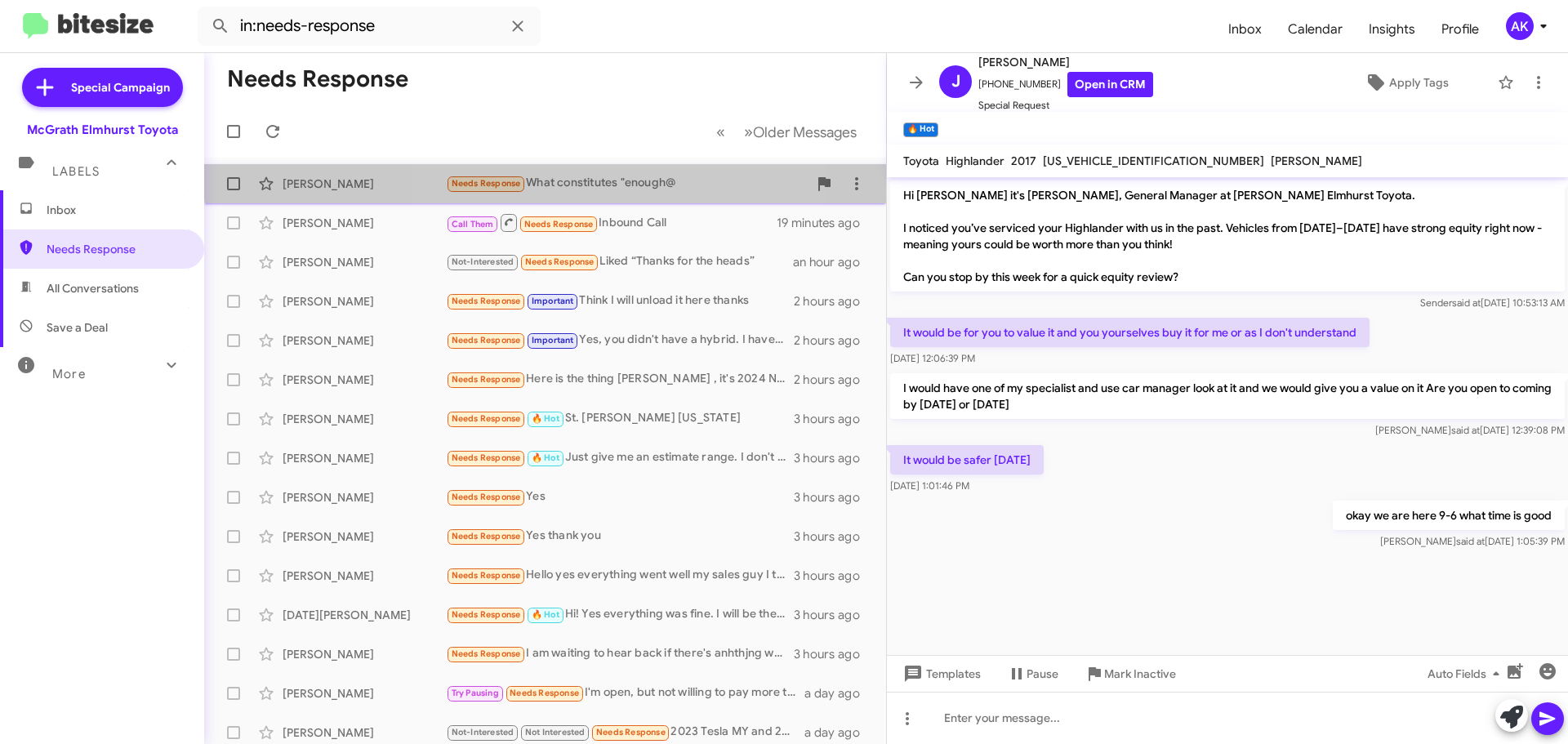
click at [619, 175] on div "Needs Response What constitutes "enough@" at bounding box center [627, 184] width 362 height 19
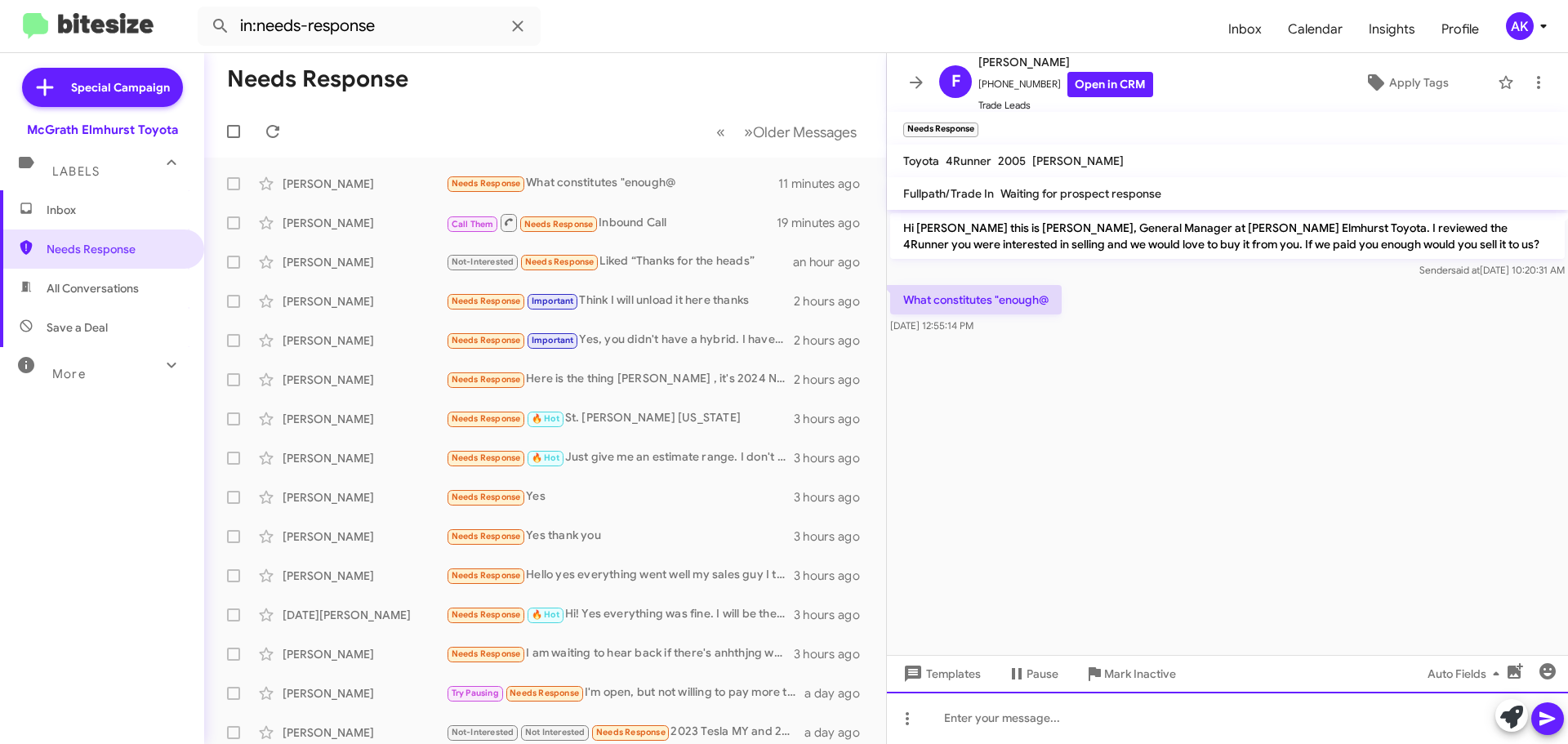
click at [1063, 734] on div at bounding box center [1227, 717] width 681 height 52
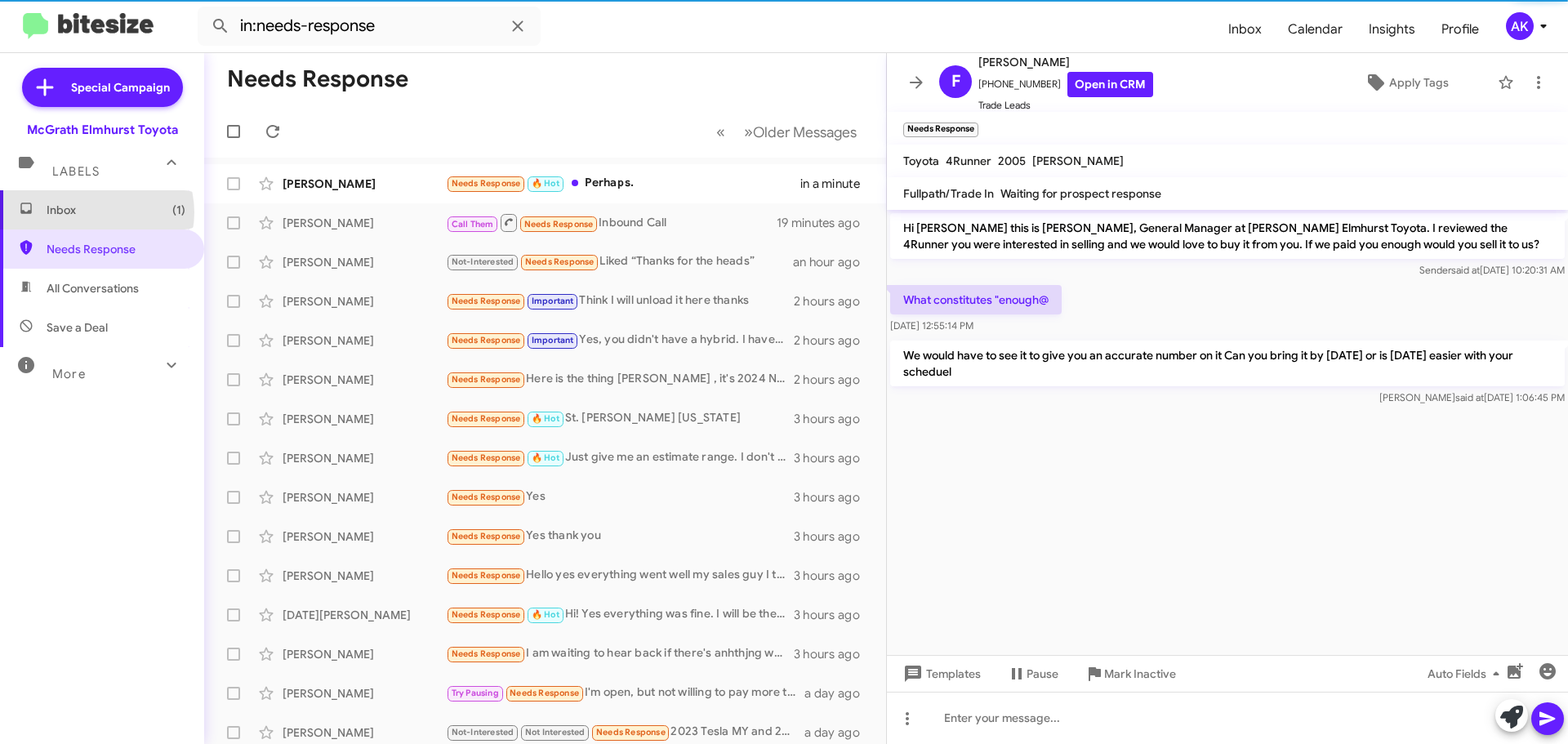
click at [95, 212] on span "Inbox (1)" at bounding box center [116, 209] width 139 height 16
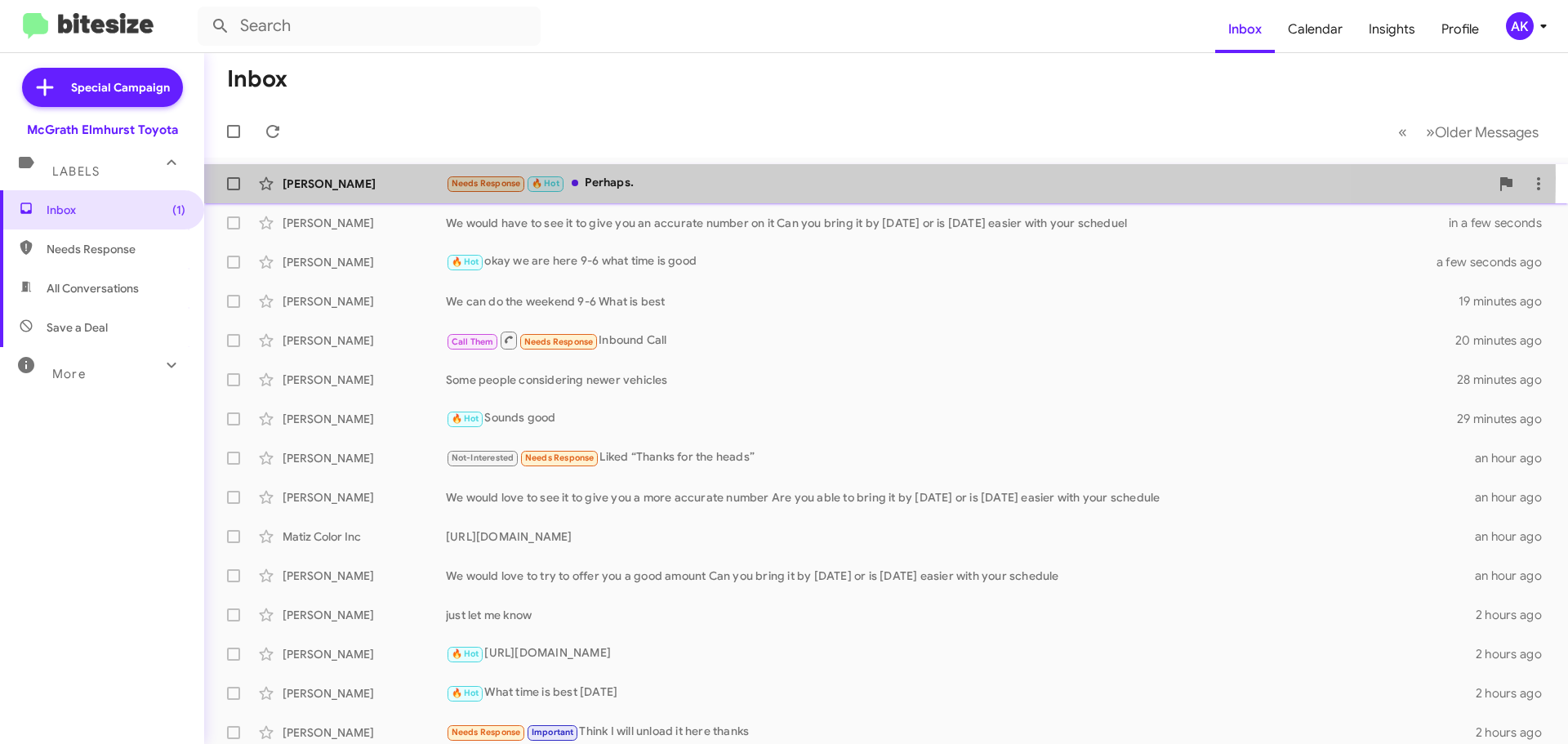
click at [623, 178] on div "Needs Response 🔥 Hot Perhaps." at bounding box center [968, 184] width 1044 height 19
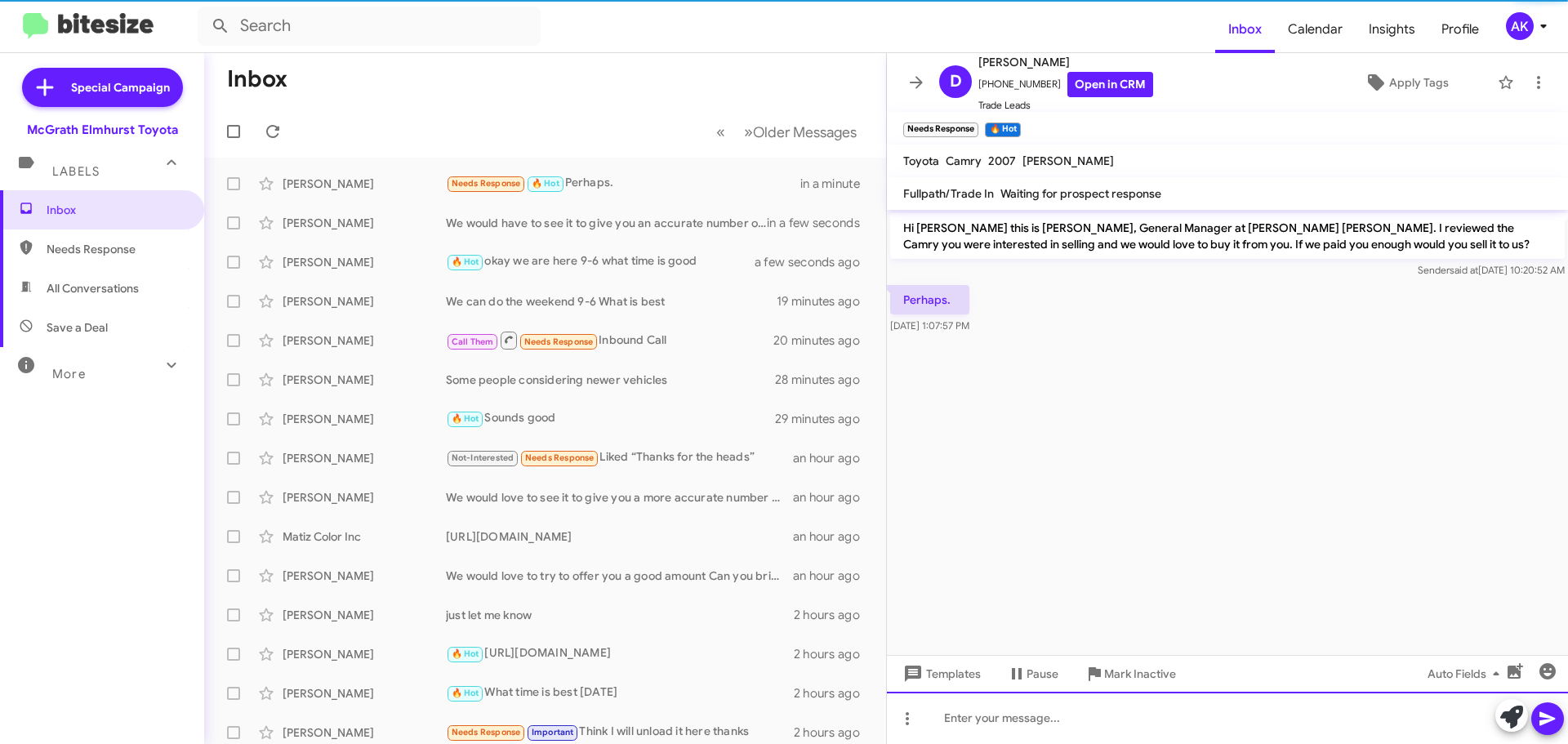
click at [959, 720] on div at bounding box center [1227, 717] width 681 height 52
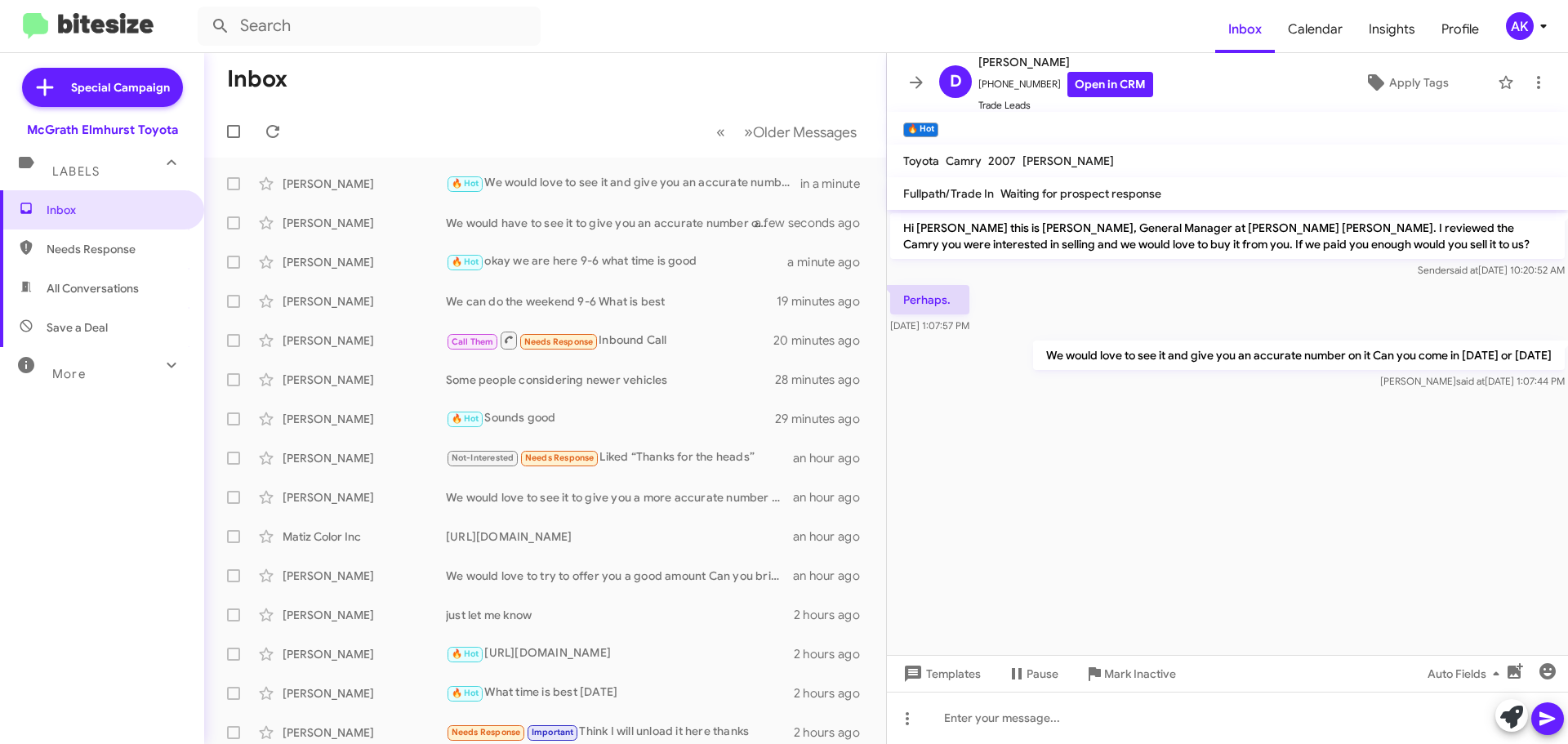
click at [61, 252] on span "Needs Response" at bounding box center [116, 248] width 139 height 16
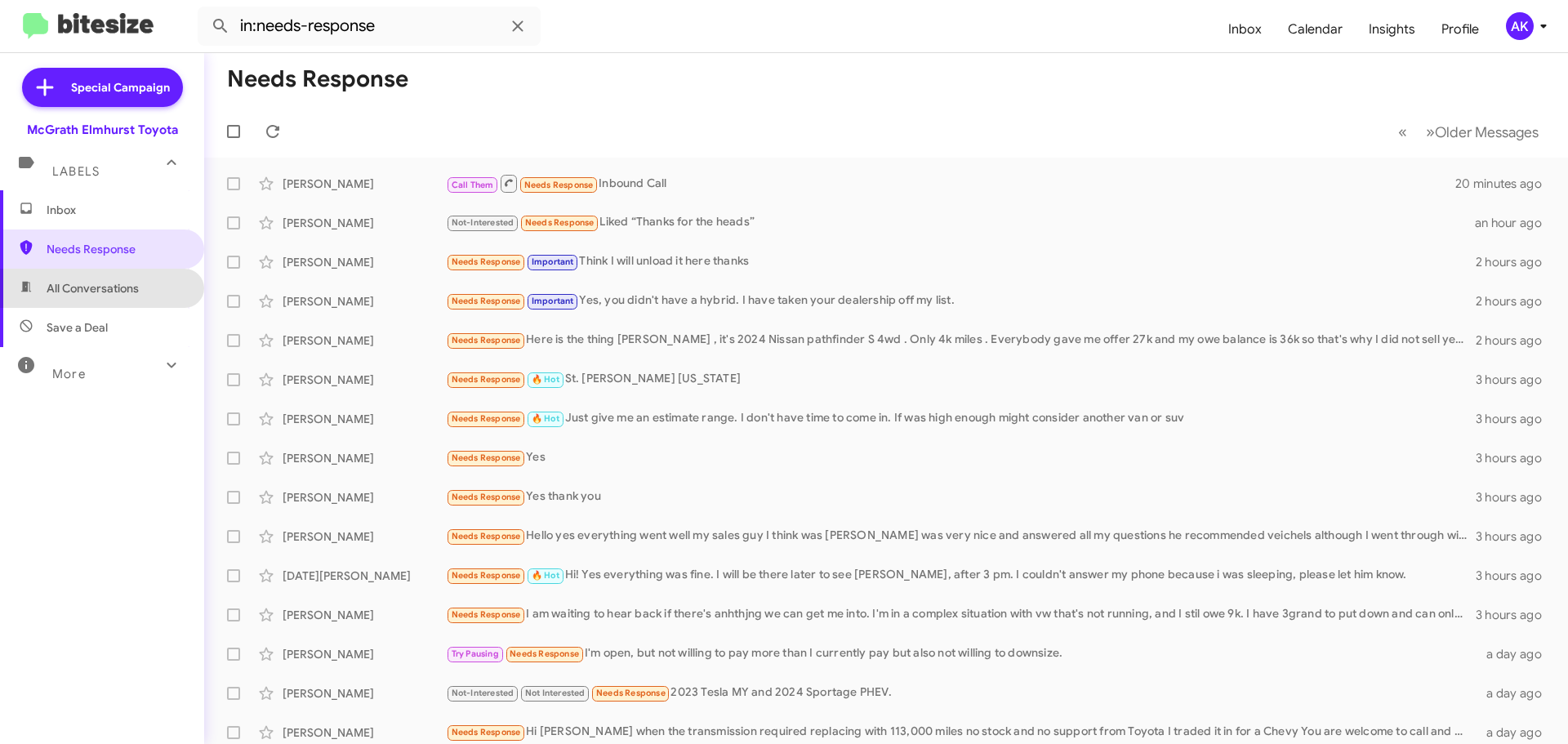
click at [145, 282] on span "All Conversations" at bounding box center [102, 287] width 205 height 39
type input "in:all-conversations"
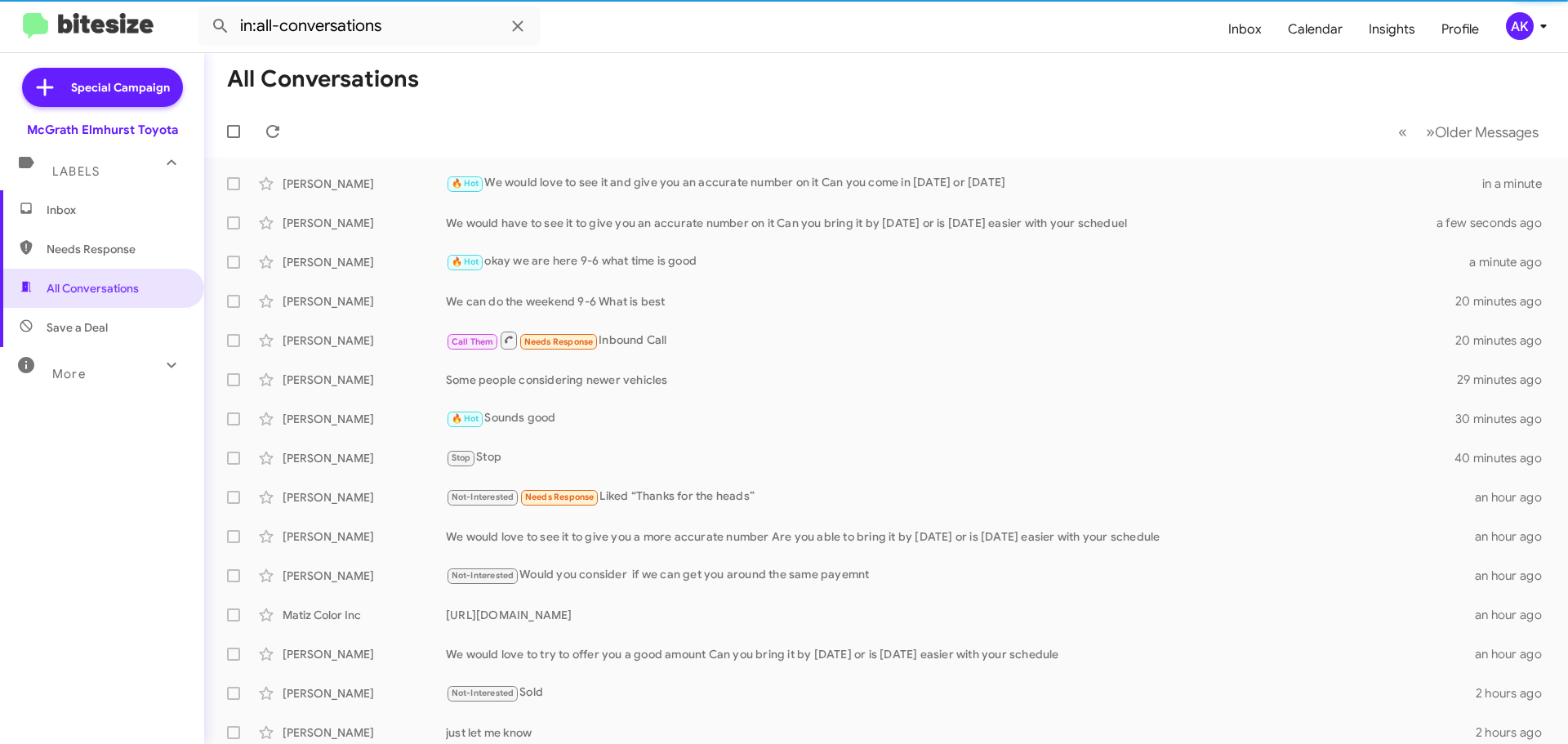
click at [105, 218] on span "Inbox" at bounding box center [102, 209] width 205 height 39
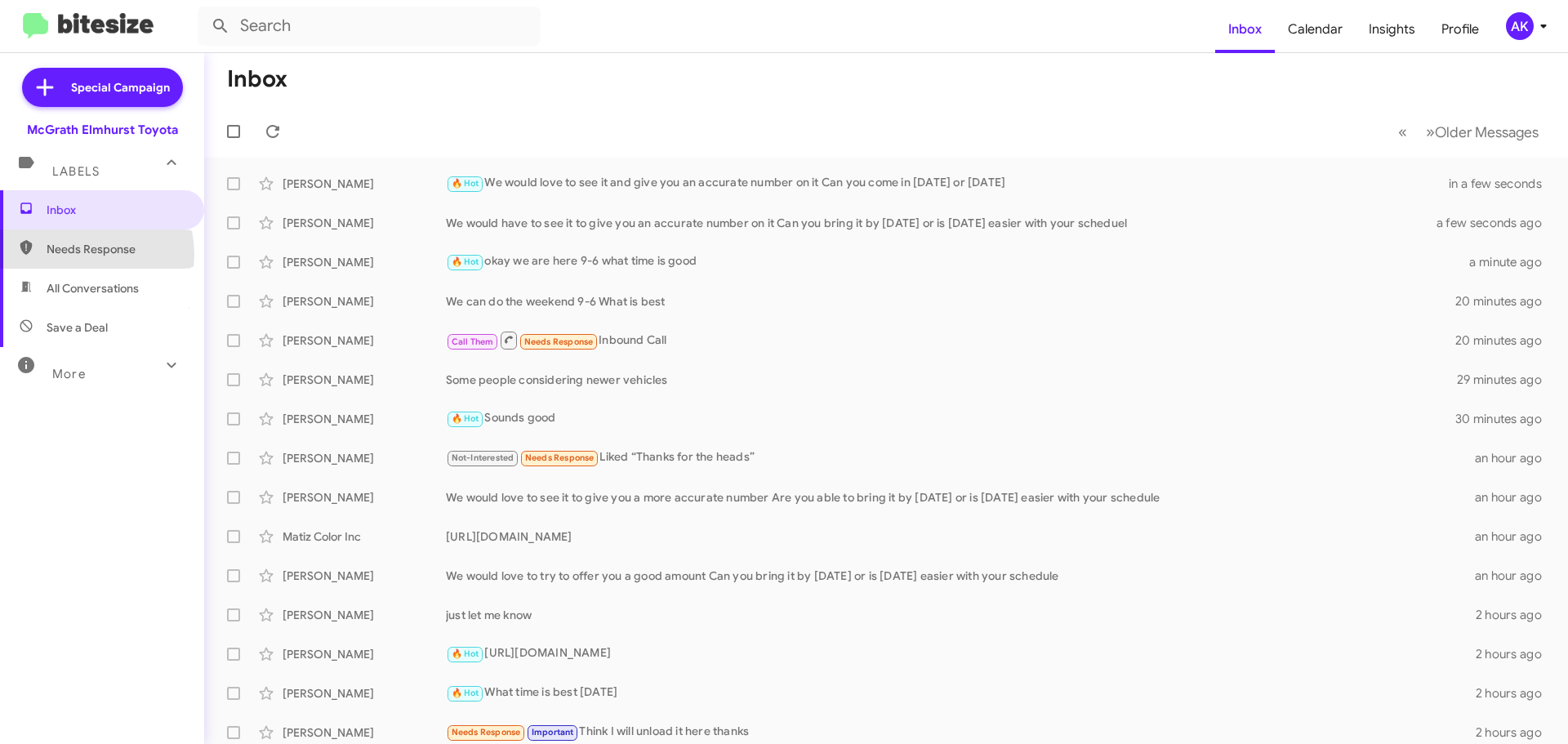
click at [81, 254] on span "Needs Response" at bounding box center [116, 248] width 139 height 16
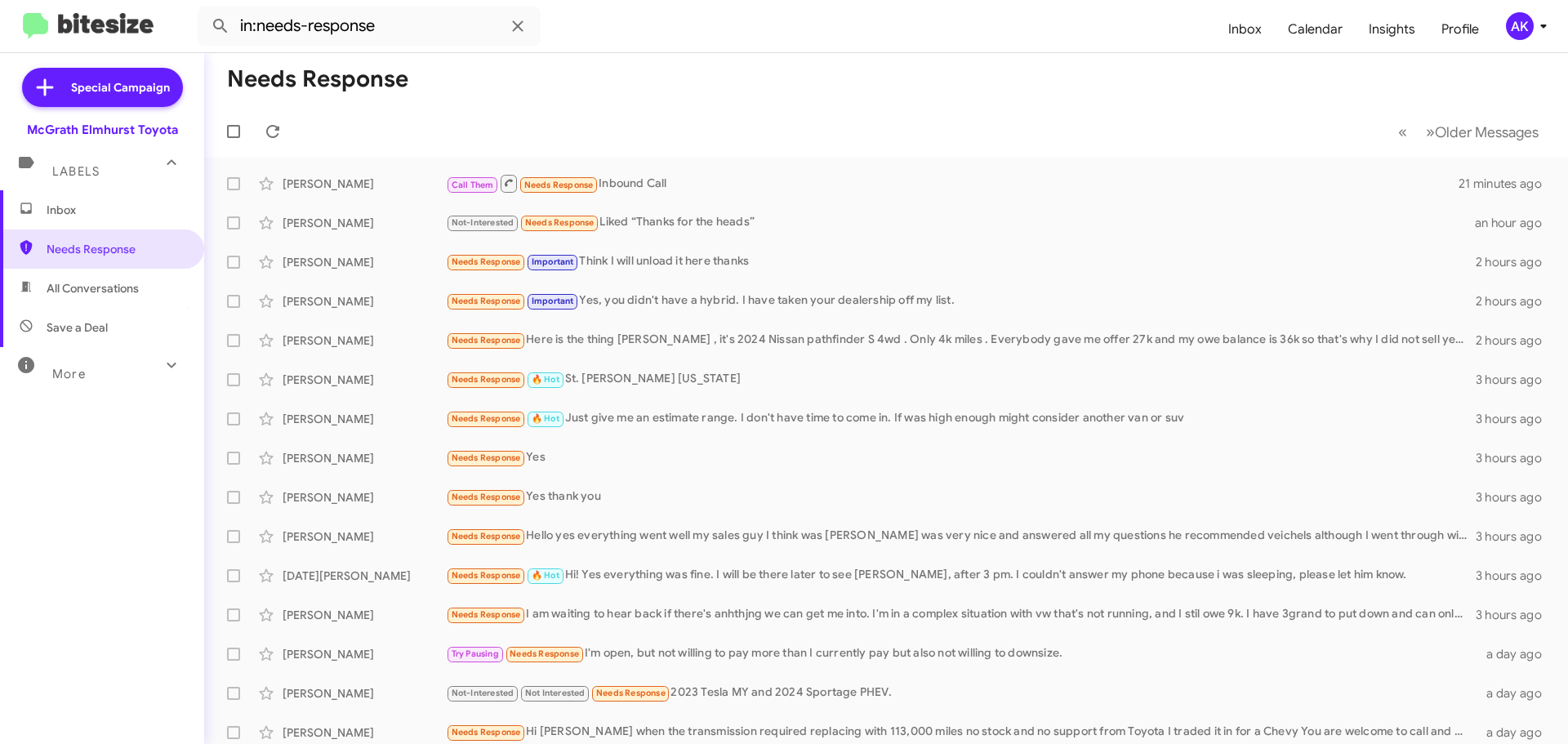
click at [83, 297] on span "All Conversations" at bounding box center [102, 287] width 205 height 39
type input "in:all-conversations"
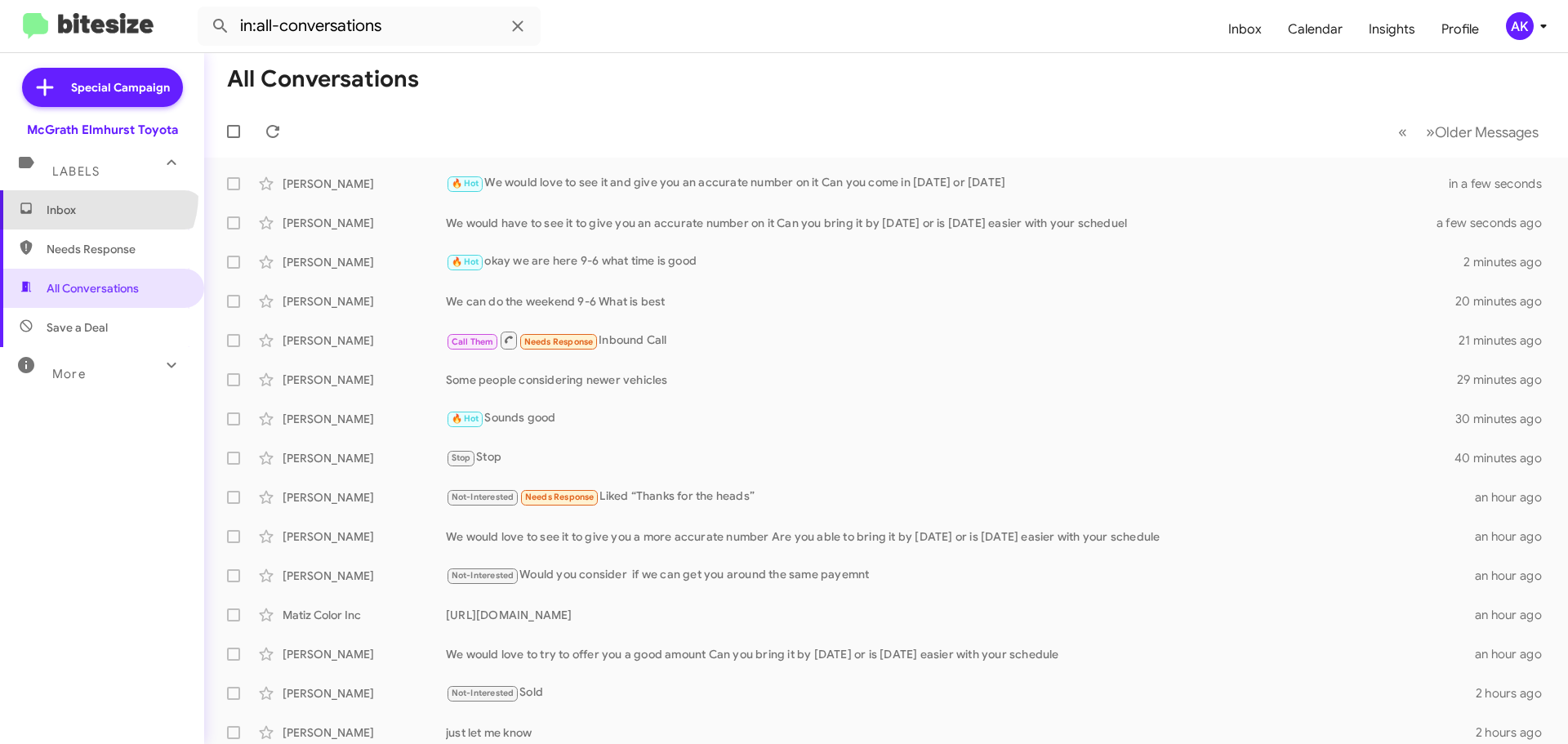
click at [95, 194] on span "Inbox" at bounding box center [102, 209] width 205 height 39
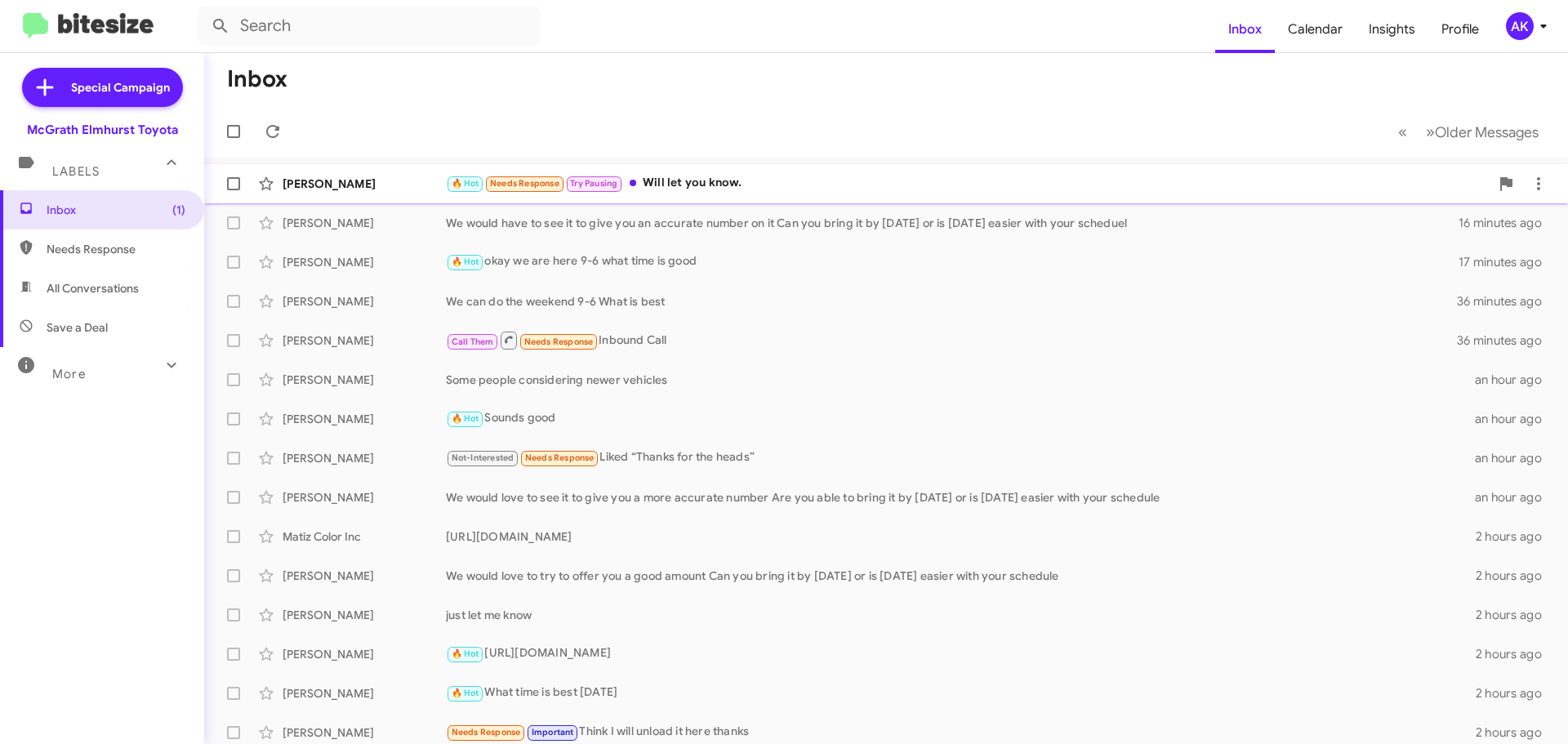
click at [698, 184] on div "🔥 Hot Needs Response Try Pausing Will let you know." at bounding box center [968, 184] width 1044 height 19
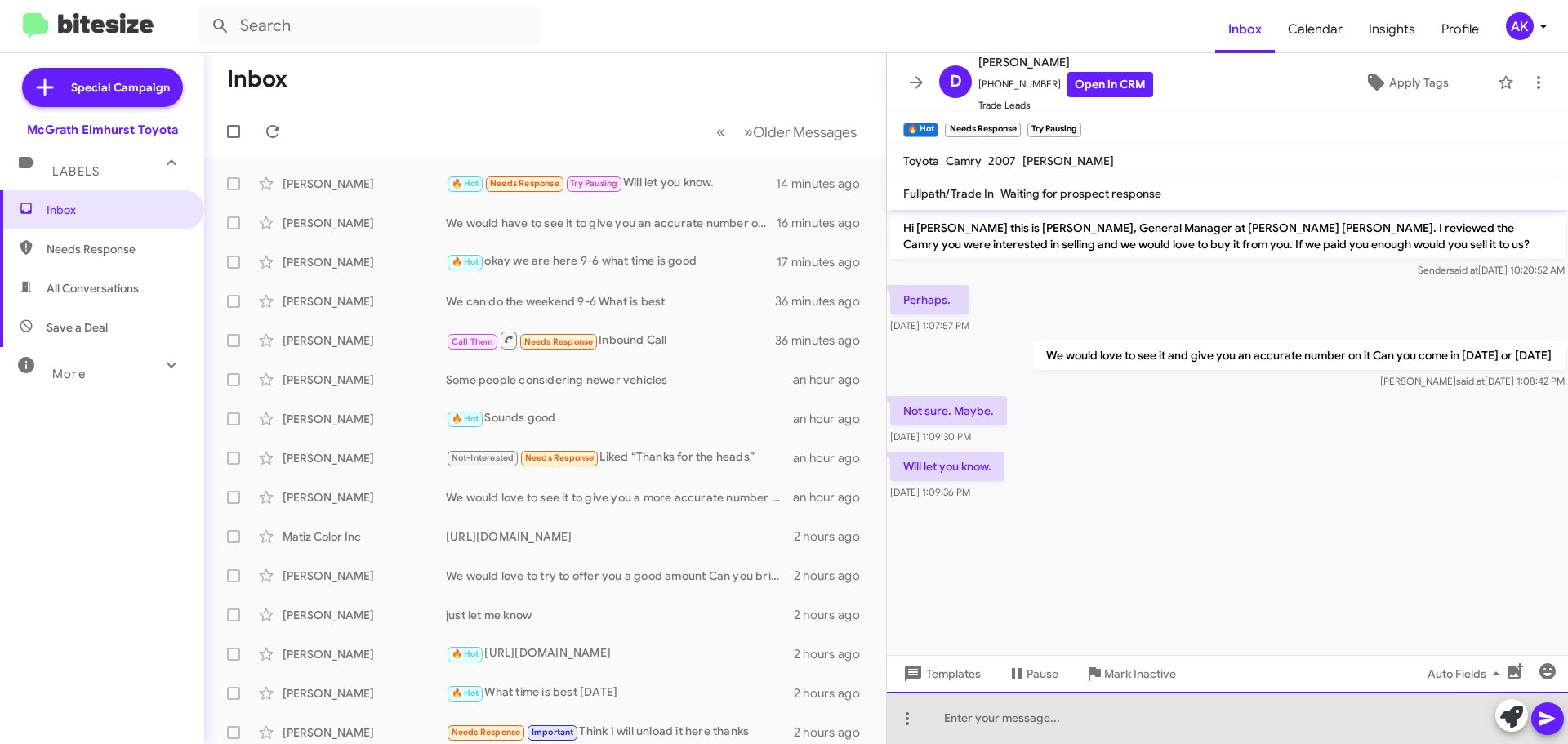
click at [994, 734] on div at bounding box center [1227, 717] width 681 height 52
